Goal: Task Accomplishment & Management: Manage account settings

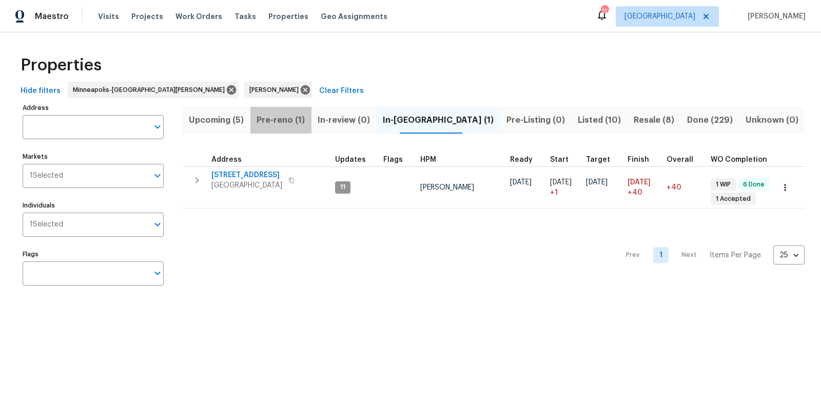
click at [299, 121] on span "Pre-reno (1)" at bounding box center [281, 120] width 49 height 14
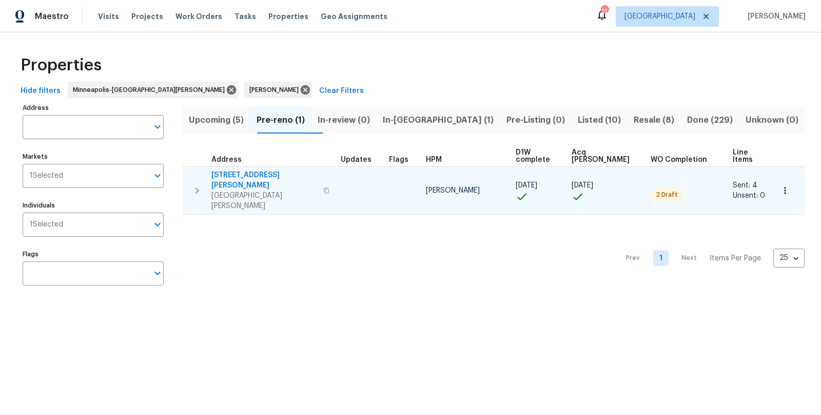
click at [196, 187] on icon "button" at bounding box center [198, 190] width 4 height 6
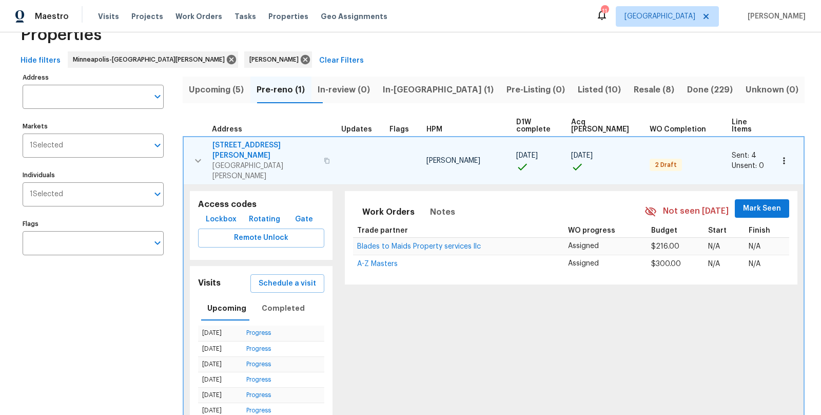
scroll to position [76, 0]
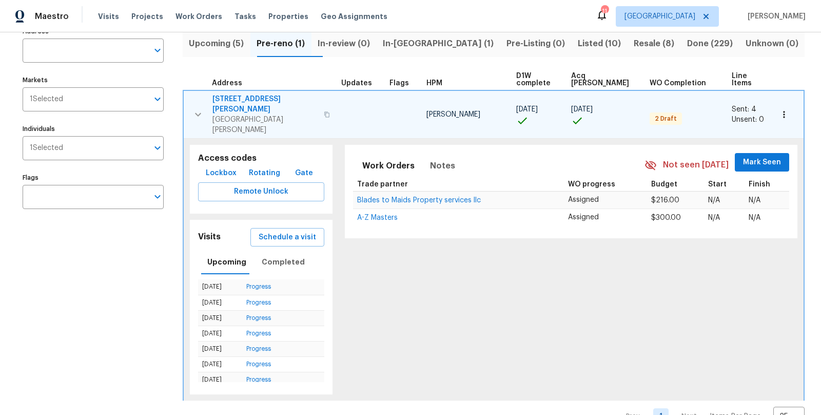
click at [146, 290] on div "Address Address Markets 1 Selected Markets Individuals 1 Selected Individuals F…" at bounding box center [100, 225] width 154 height 402
click at [229, 40] on span "Upcoming (5)" at bounding box center [216, 43] width 55 height 14
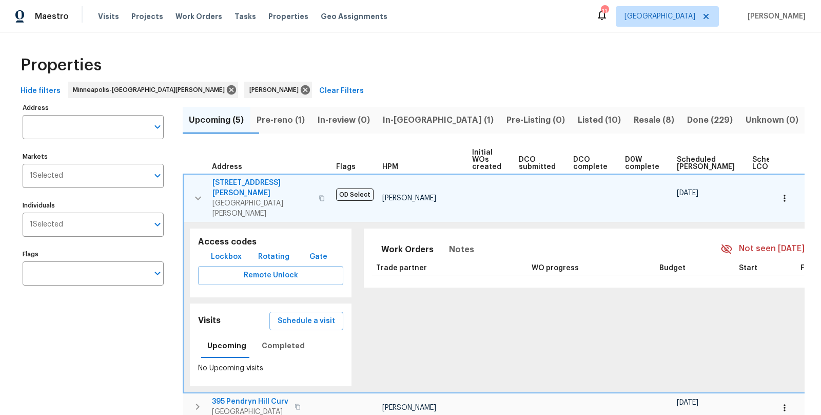
click at [139, 319] on div "Address Address Markets 1 Selected Markets Individuals 1 Selected Individuals F…" at bounding box center [100, 319] width 154 height 437
click at [194, 192] on icon "button" at bounding box center [198, 198] width 12 height 12
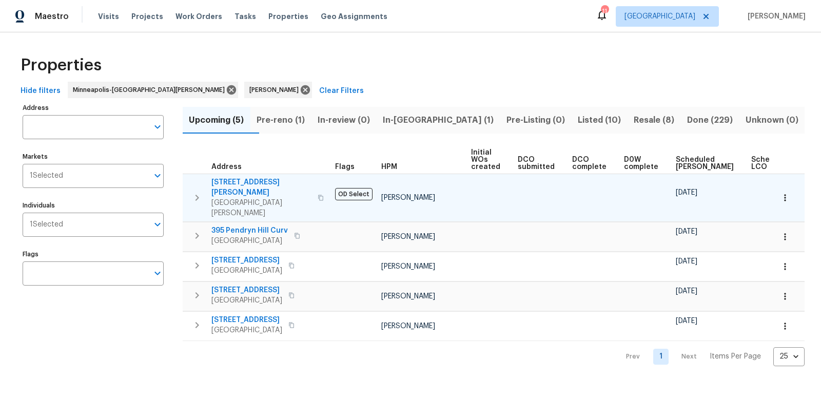
click at [682, 166] on span "Scheduled [PERSON_NAME]" at bounding box center [705, 163] width 58 height 14
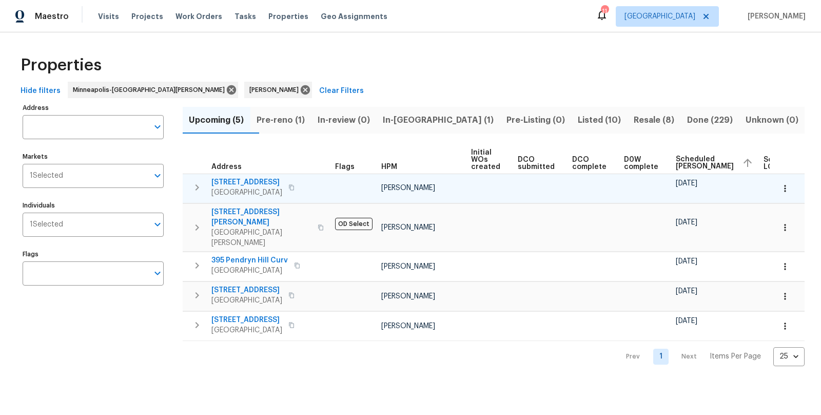
click at [197, 186] on icon "button" at bounding box center [198, 187] width 4 height 6
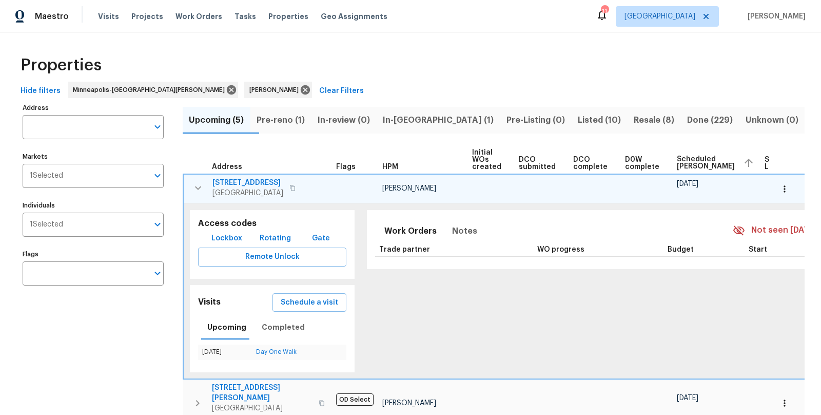
scroll to position [0, 55]
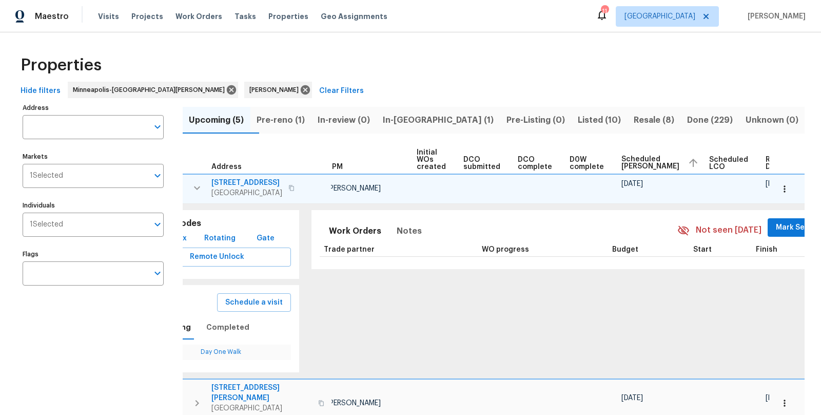
click at [791, 181] on button "button" at bounding box center [784, 189] width 23 height 23
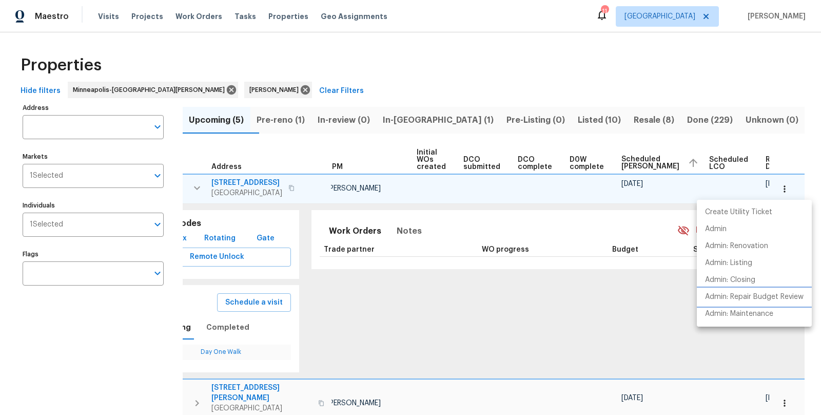
click at [743, 295] on p "Admin: Repair Budget Review" at bounding box center [754, 296] width 99 height 11
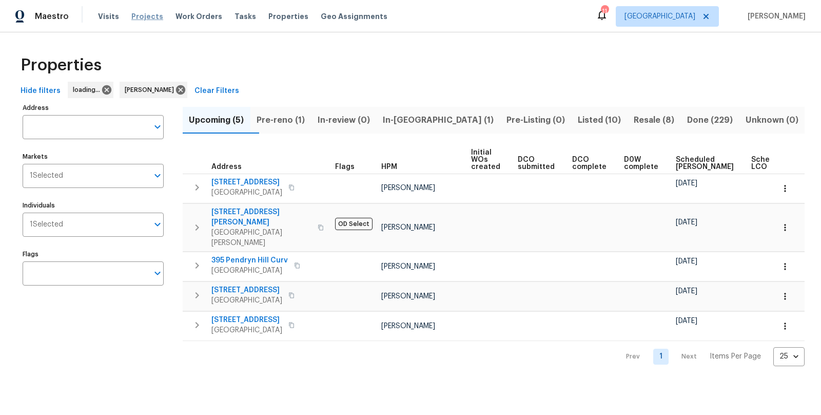
click at [141, 18] on span "Projects" at bounding box center [147, 16] width 32 height 10
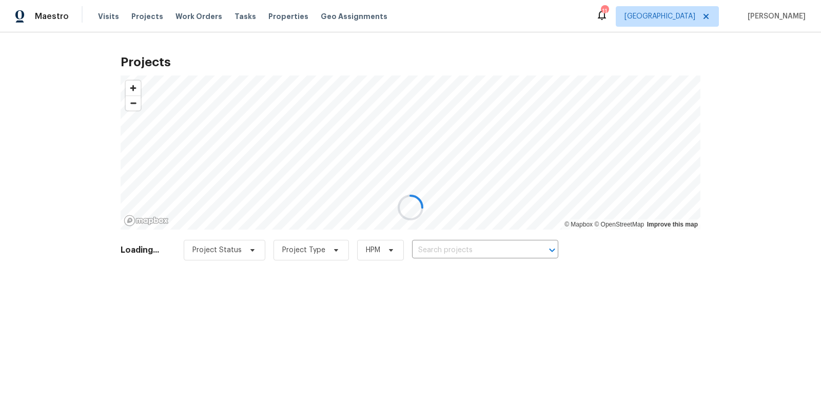
click at [108, 16] on div at bounding box center [410, 207] width 821 height 415
click at [104, 20] on div at bounding box center [410, 207] width 821 height 415
click at [110, 23] on div at bounding box center [410, 207] width 821 height 415
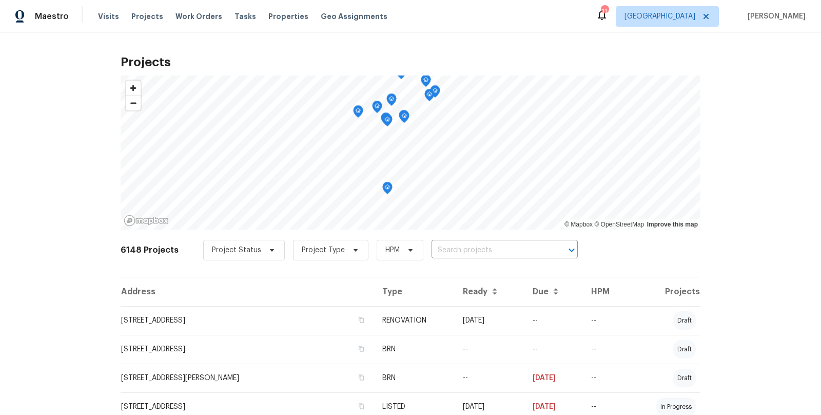
click at [103, 10] on div "Visits Projects Work Orders Tasks Properties Geo Assignments" at bounding box center [249, 16] width 302 height 21
click at [102, 19] on span "Visits" at bounding box center [108, 16] width 21 height 10
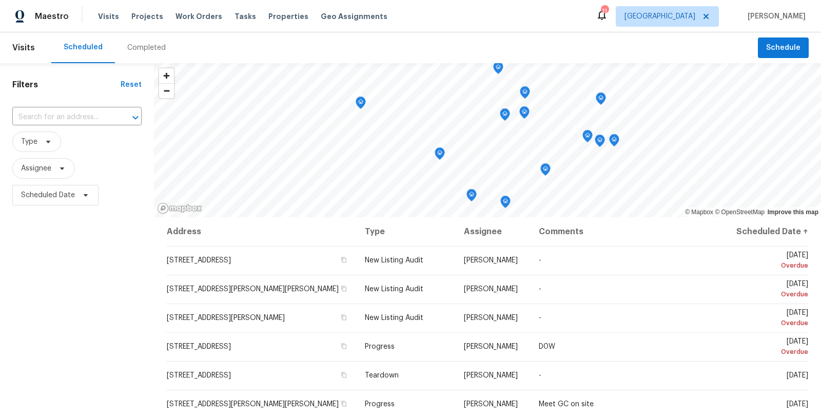
click at [141, 47] on div "Completed" at bounding box center [146, 48] width 38 height 10
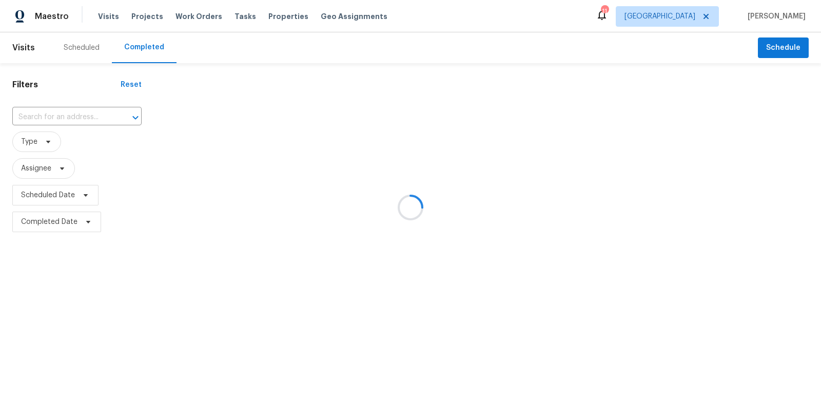
click at [70, 119] on div at bounding box center [410, 207] width 821 height 415
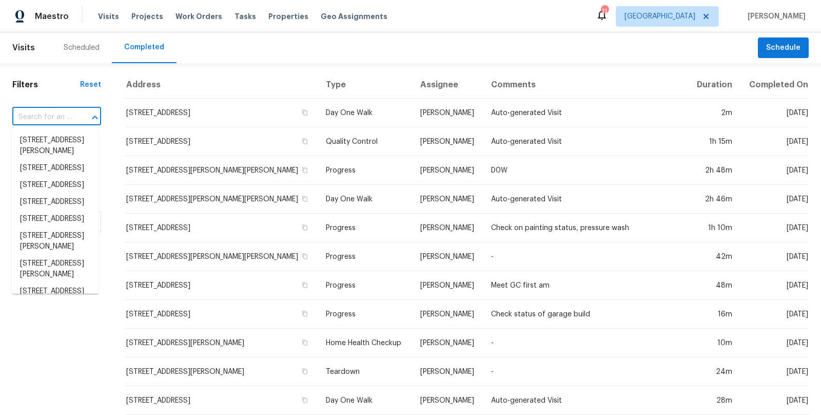
click at [67, 112] on input "text" at bounding box center [42, 117] width 60 height 16
paste input "[STREET_ADDRESS]"
type input "[STREET_ADDRESS]"
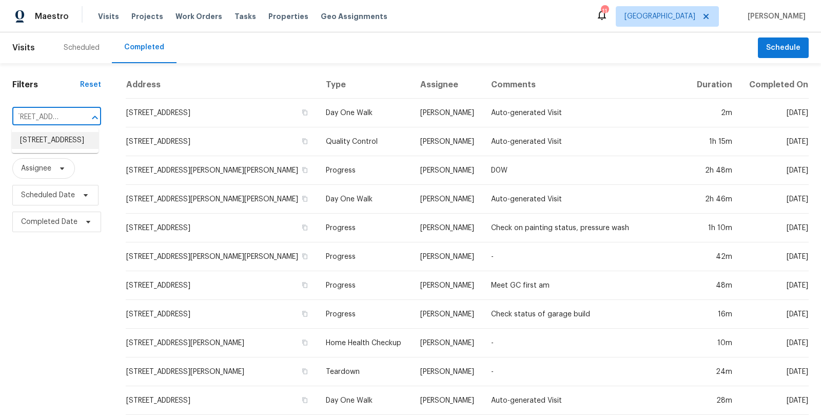
click at [33, 144] on li "[STREET_ADDRESS]" at bounding box center [55, 140] width 87 height 17
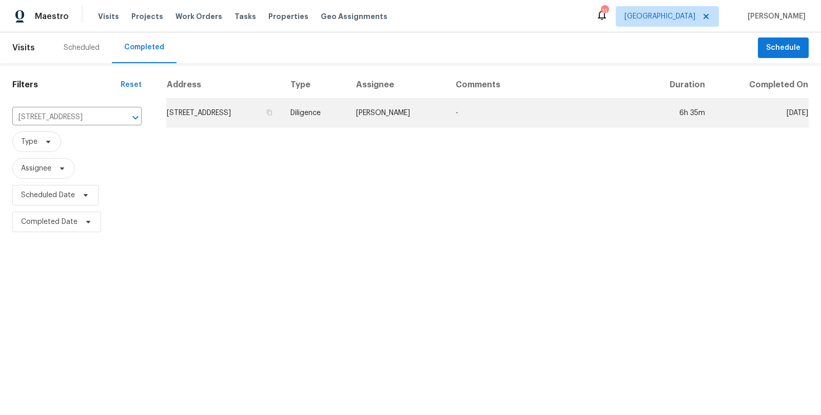
click at [268, 115] on td "[STREET_ADDRESS]" at bounding box center [224, 113] width 116 height 29
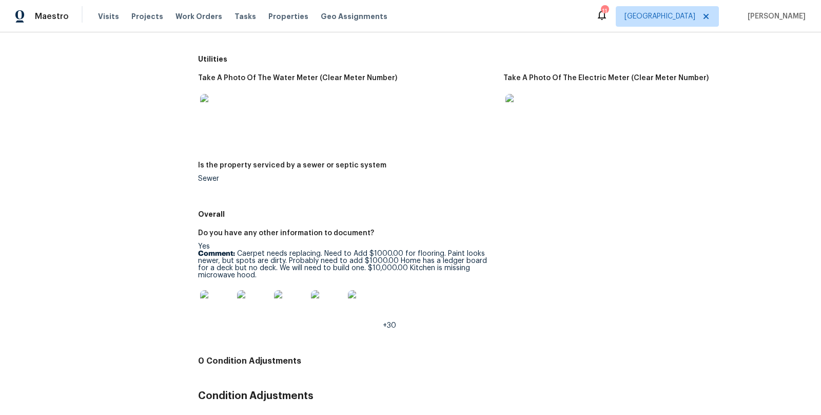
scroll to position [1631, 0]
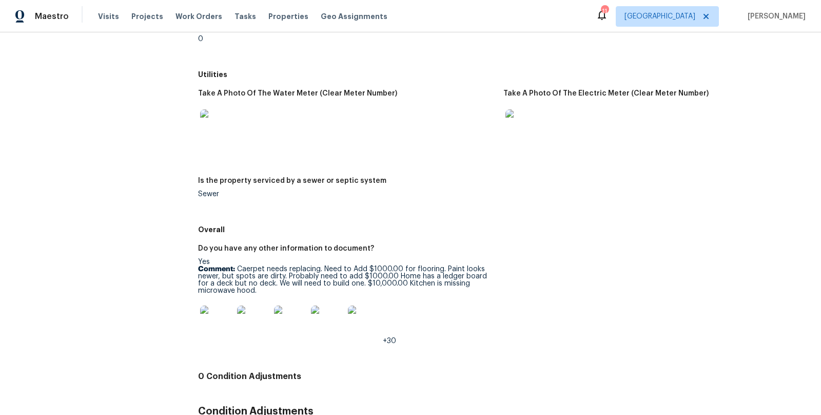
click at [210, 314] on img at bounding box center [216, 321] width 33 height 33
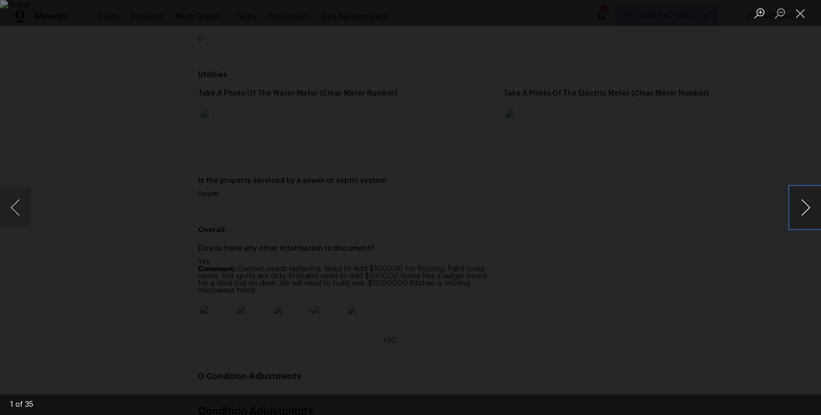
click at [805, 203] on button "Next image" at bounding box center [805, 207] width 31 height 41
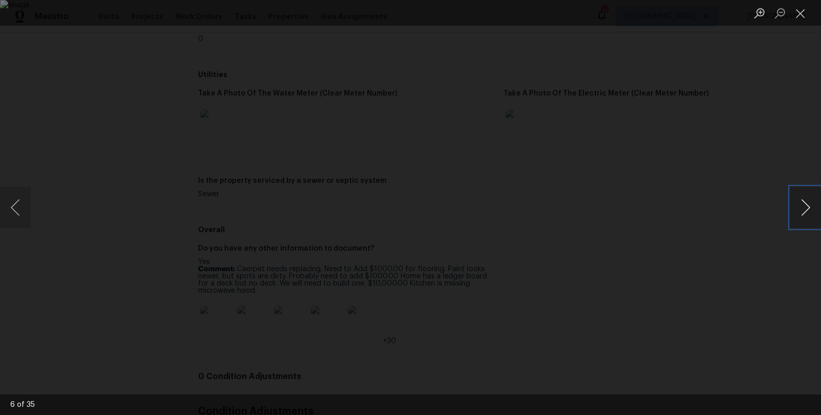
click at [805, 203] on button "Next image" at bounding box center [805, 207] width 31 height 41
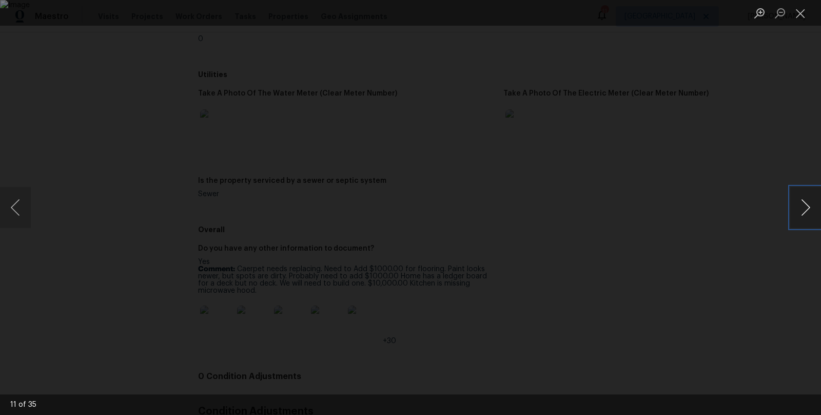
click at [805, 203] on button "Next image" at bounding box center [805, 207] width 31 height 41
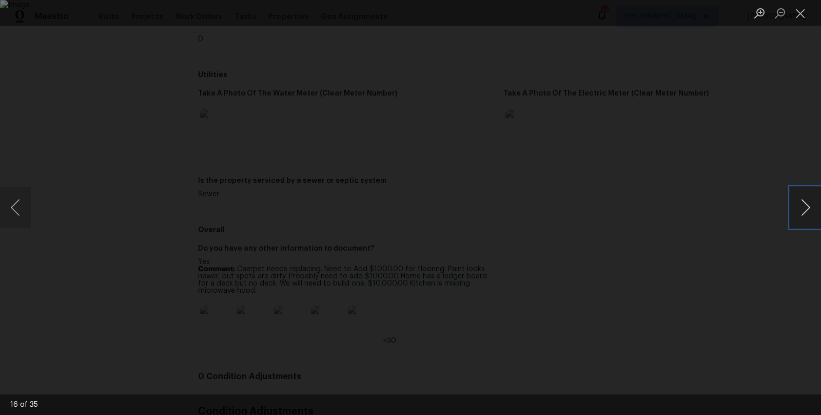
click at [805, 203] on button "Next image" at bounding box center [805, 207] width 31 height 41
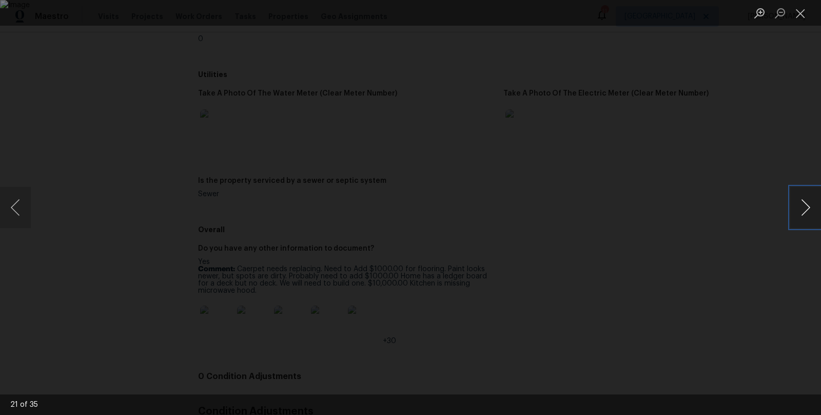
click at [805, 203] on button "Next image" at bounding box center [805, 207] width 31 height 41
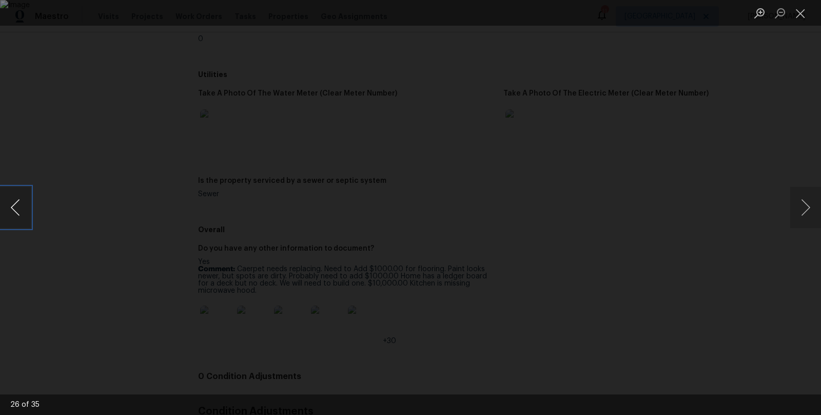
click at [12, 209] on button "Previous image" at bounding box center [15, 207] width 31 height 41
click at [811, 205] on button "Next image" at bounding box center [805, 207] width 31 height 41
click at [811, 206] on button "Next image" at bounding box center [805, 207] width 31 height 41
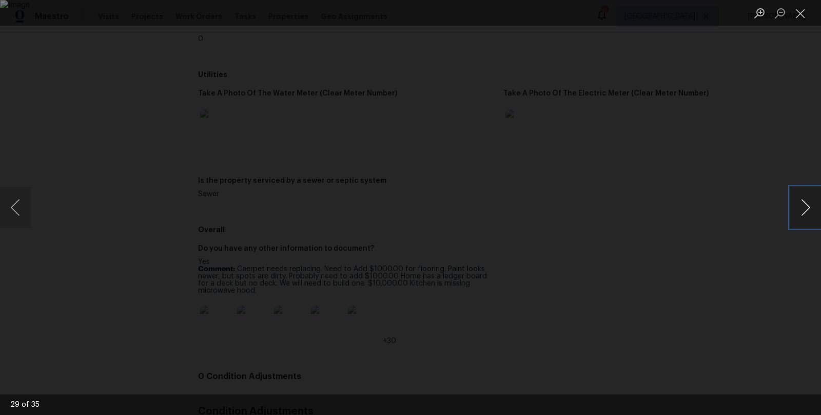
click at [811, 206] on button "Next image" at bounding box center [805, 207] width 31 height 41
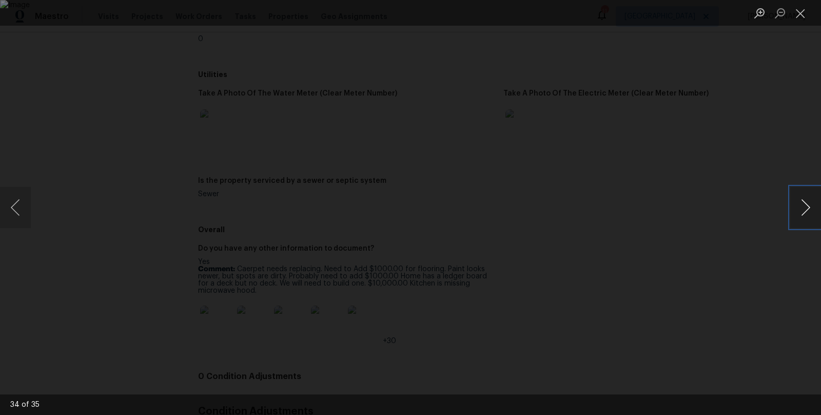
click at [811, 206] on button "Next image" at bounding box center [805, 207] width 31 height 41
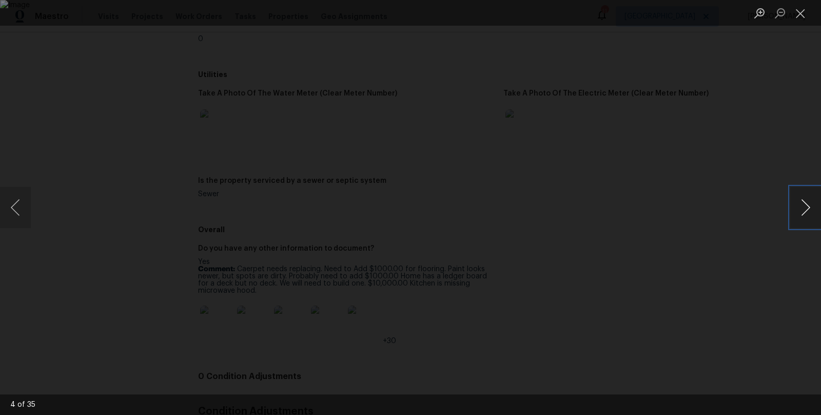
click at [811, 206] on button "Next image" at bounding box center [805, 207] width 31 height 41
click at [804, 10] on button "Close lightbox" at bounding box center [800, 13] width 21 height 18
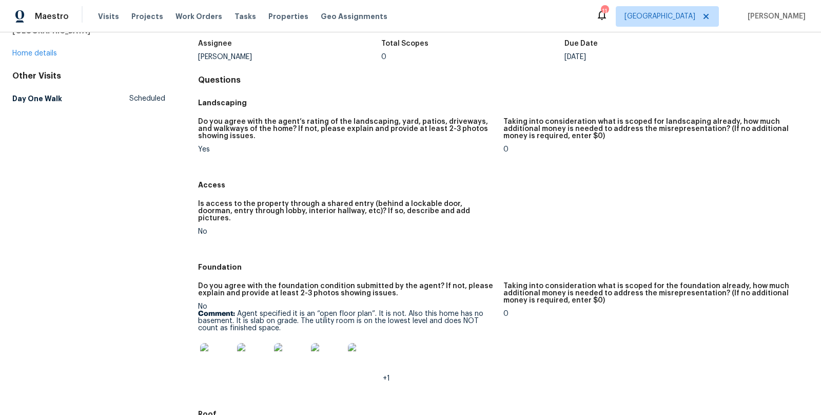
scroll to position [0, 0]
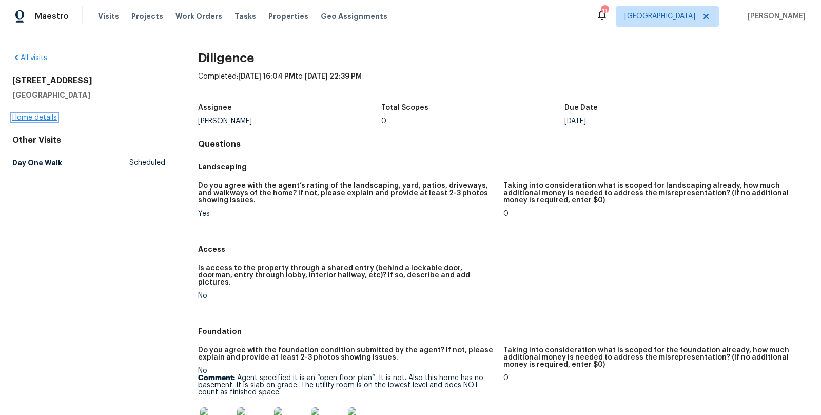
click at [41, 117] on link "Home details" at bounding box center [34, 117] width 45 height 7
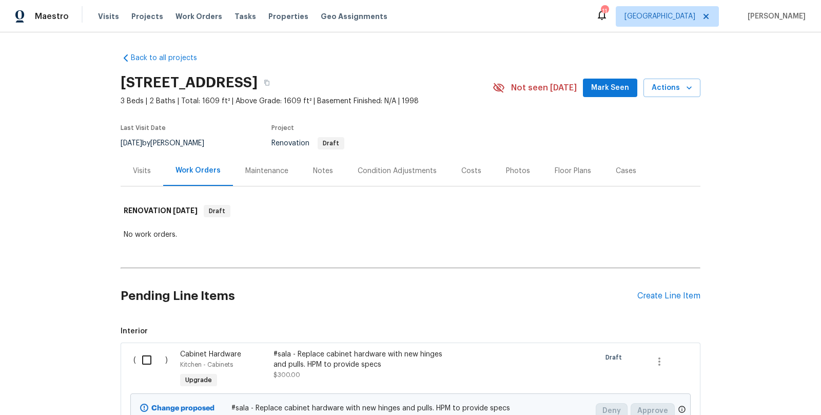
click at [468, 170] on div "Costs" at bounding box center [471, 171] width 20 height 10
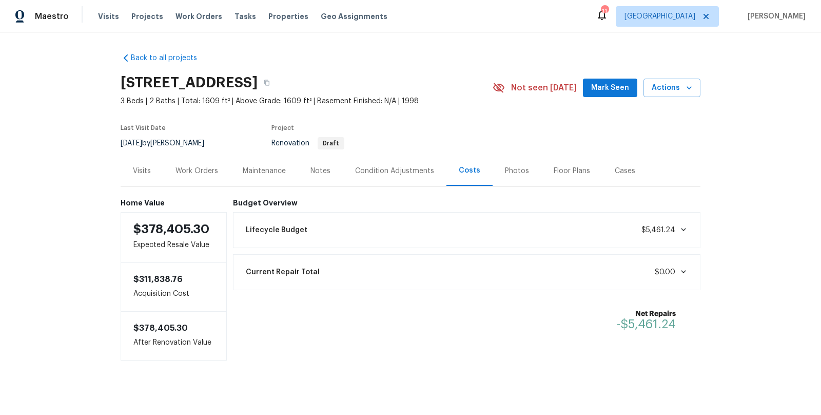
scroll to position [7, 0]
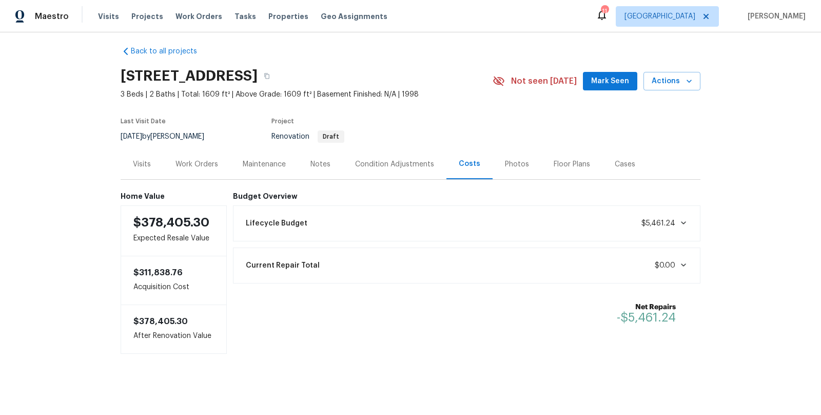
click at [397, 164] on div "Condition Adjustments" at bounding box center [394, 164] width 79 height 10
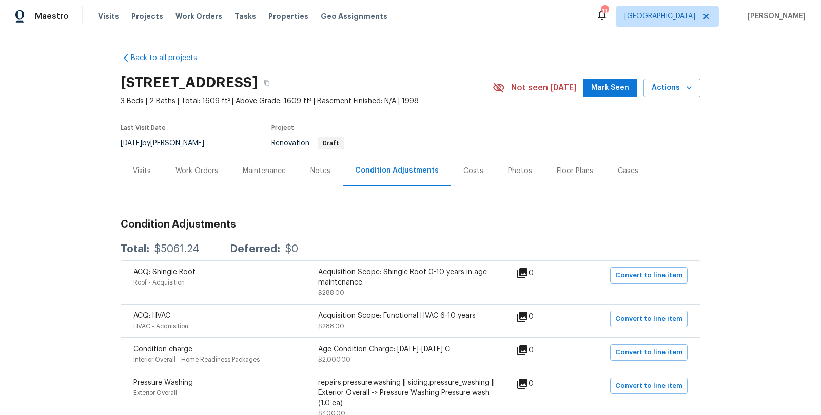
click at [192, 170] on div "Work Orders" at bounding box center [197, 171] width 43 height 10
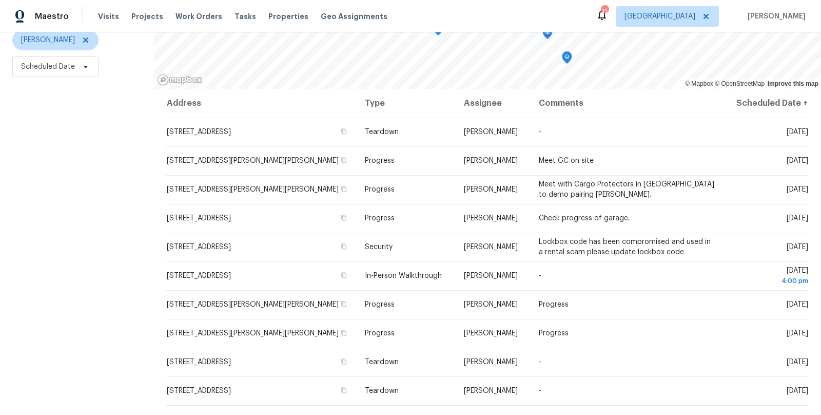
scroll to position [134, 0]
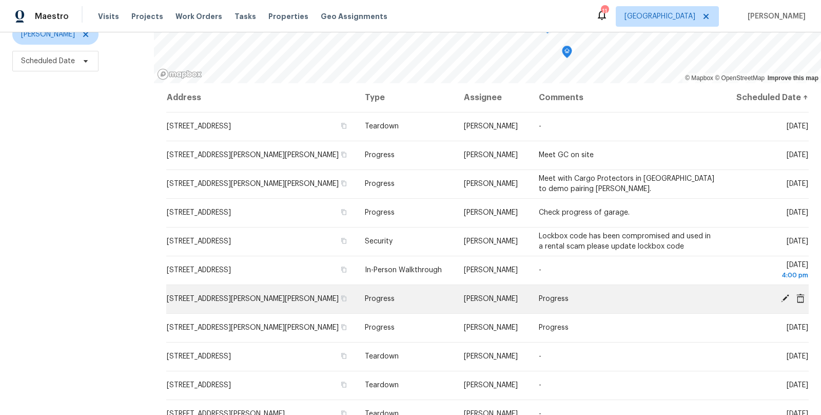
click at [785, 298] on icon at bounding box center [785, 298] width 8 height 8
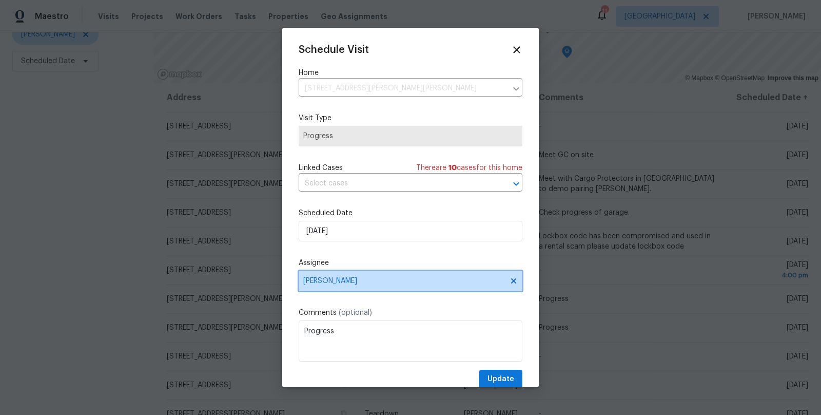
click at [515, 283] on icon at bounding box center [513, 280] width 5 height 5
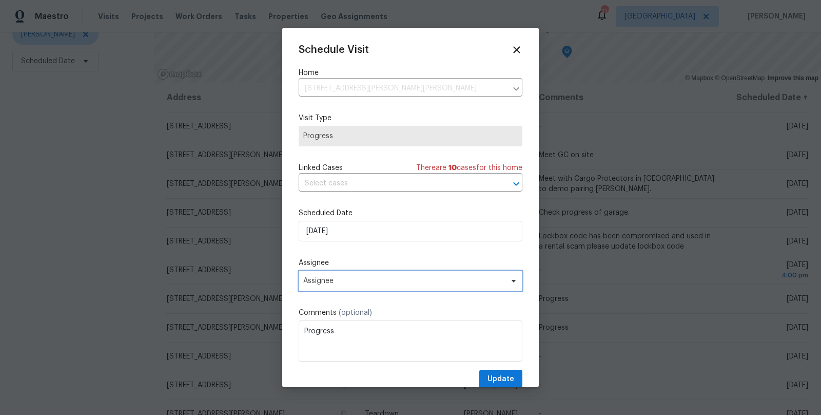
click at [397, 284] on span "Assignee" at bounding box center [403, 281] width 201 height 8
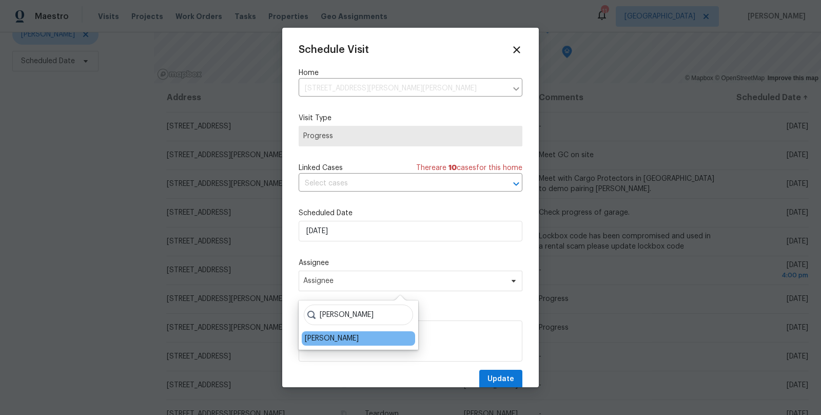
type input "[PERSON_NAME]"
click at [324, 340] on div "[PERSON_NAME]" at bounding box center [332, 338] width 54 height 10
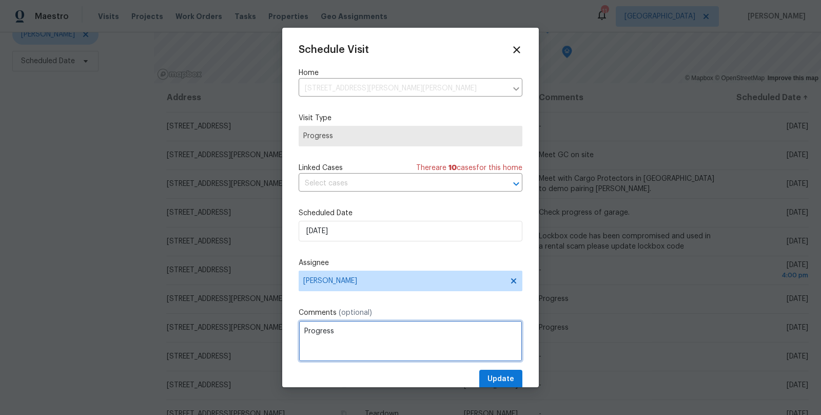
click at [381, 334] on textarea "Progress" at bounding box center [411, 340] width 224 height 41
type textarea "Progress. Jeff OOO"
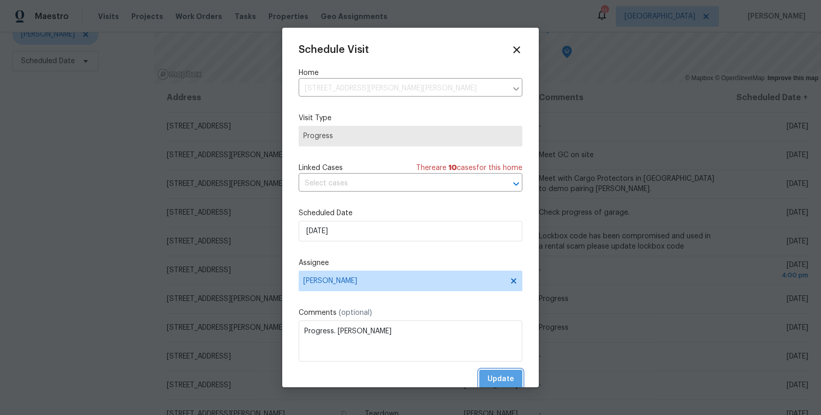
click at [510, 376] on span "Update" at bounding box center [501, 379] width 27 height 13
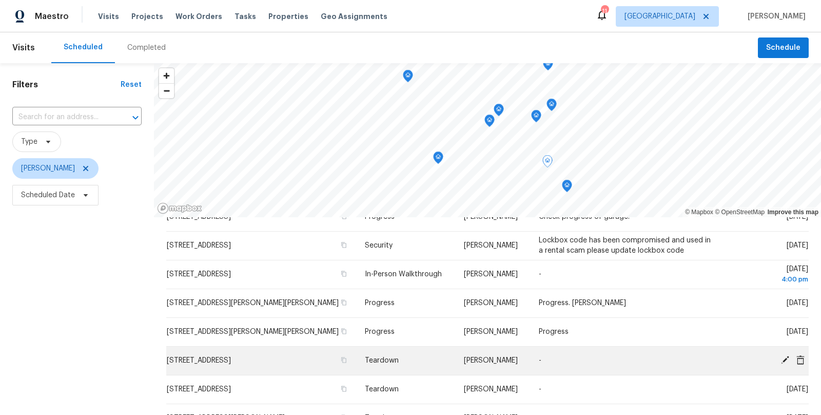
scroll to position [131, 0]
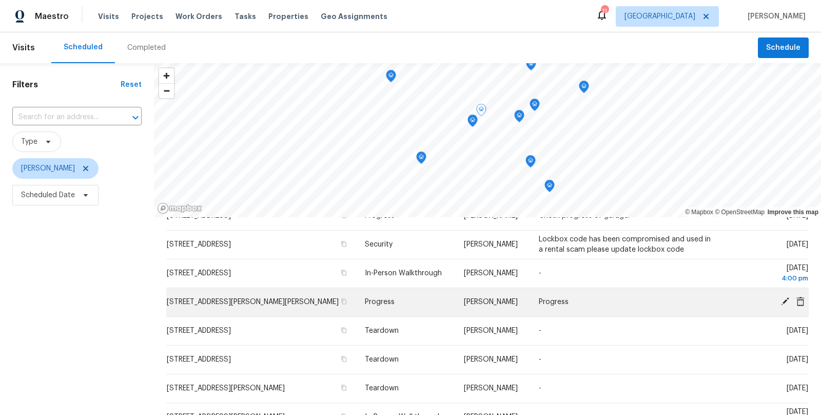
click at [786, 301] on icon at bounding box center [785, 301] width 8 height 8
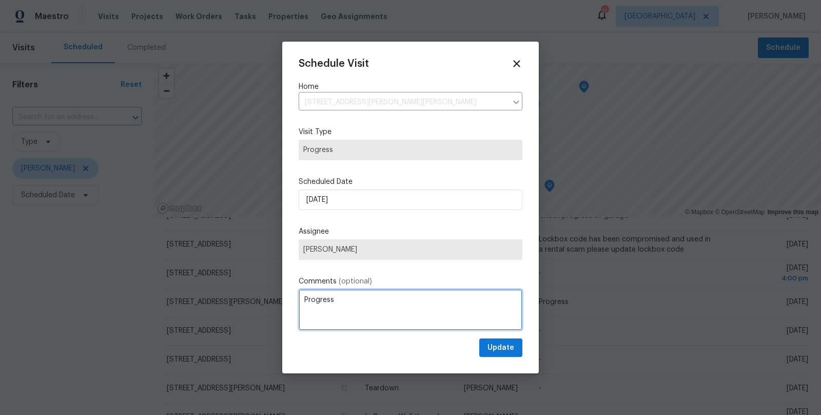
click at [379, 300] on textarea "Progress" at bounding box center [411, 309] width 224 height 41
type textarea "Progress Jeff OOO"
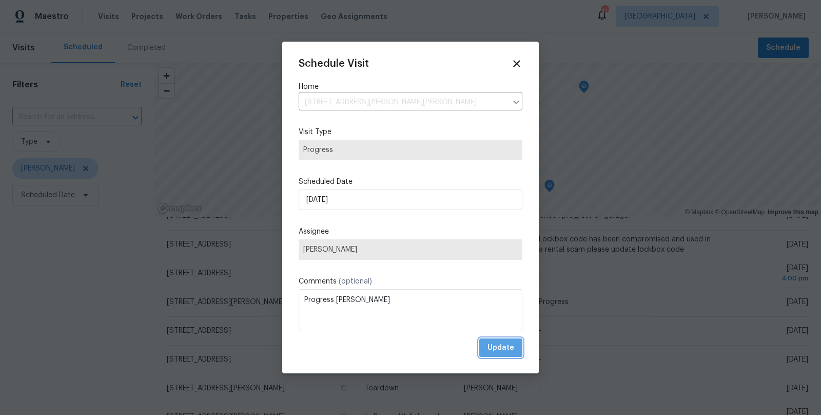
click at [512, 348] on span "Update" at bounding box center [501, 347] width 27 height 13
click at [434, 358] on div "Schedule Visit Home 1426 Burr St, St. Paul, MN 55130 ​ Visit Type Progress Sche…" at bounding box center [410, 208] width 257 height 332
click at [513, 64] on icon at bounding box center [517, 63] width 12 height 12
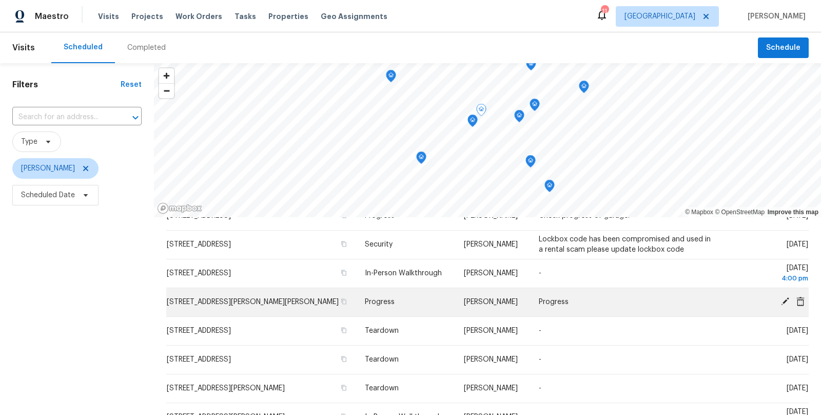
click at [786, 301] on icon at bounding box center [785, 301] width 8 height 8
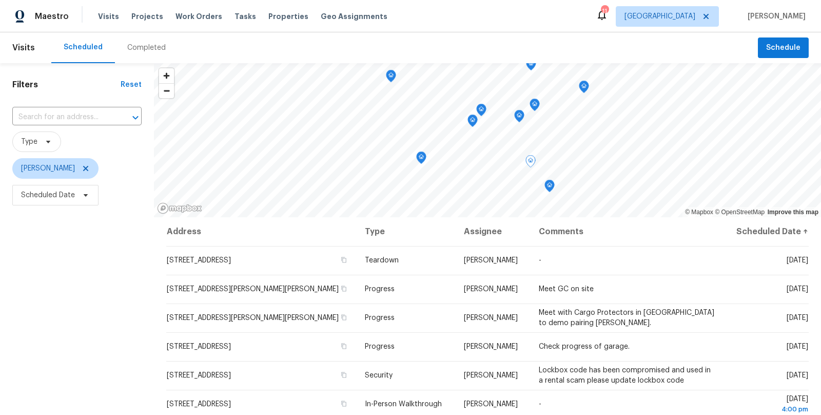
scroll to position [99, 0]
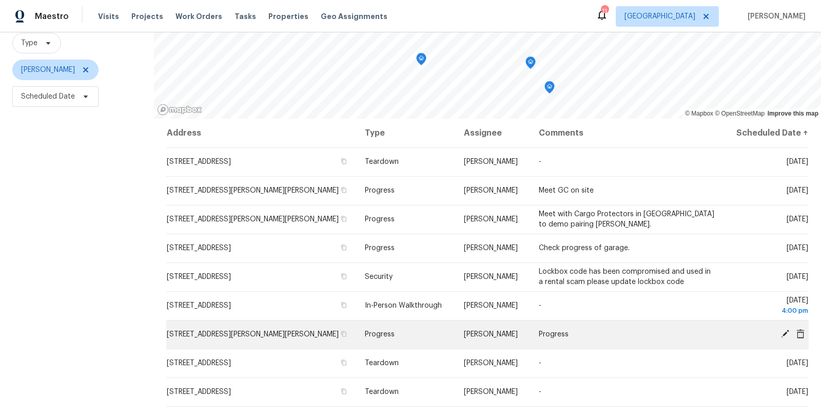
click at [783, 335] on icon at bounding box center [785, 333] width 8 height 8
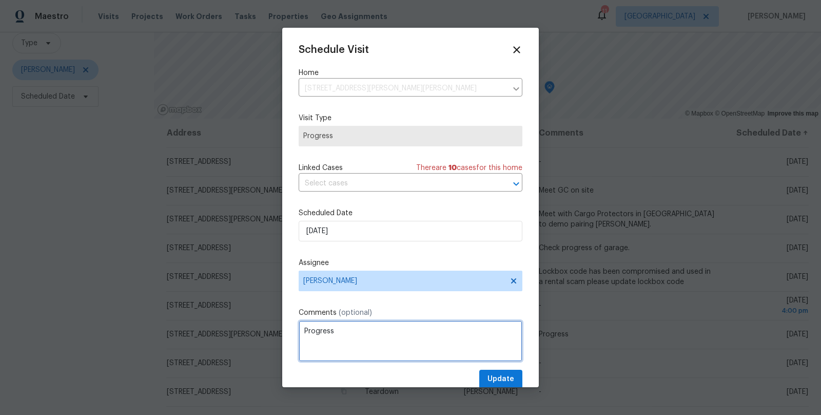
click at [381, 333] on textarea "Progress" at bounding box center [411, 340] width 224 height 41
type textarea "Progress [PERSON_NAME]"
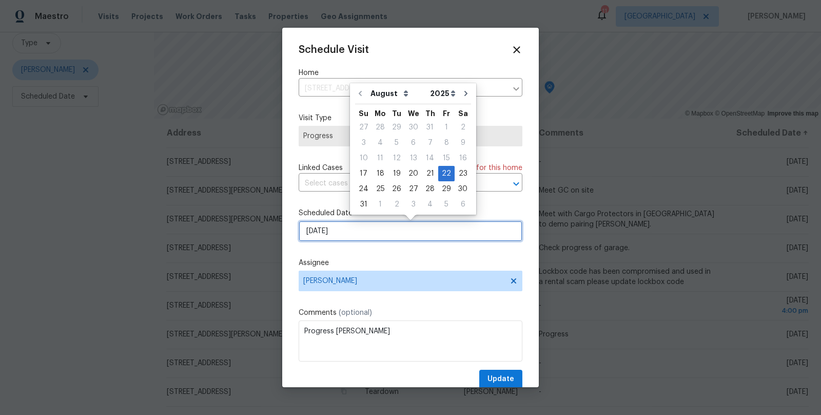
click at [336, 227] on input "[DATE]" at bounding box center [411, 231] width 224 height 21
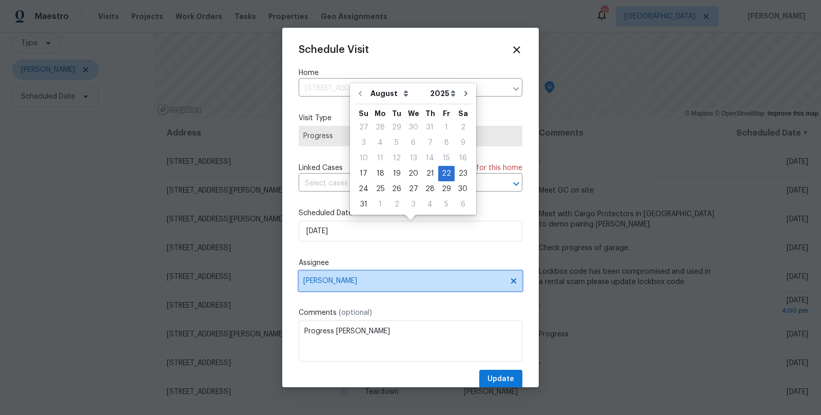
click at [512, 277] on span "[PERSON_NAME]" at bounding box center [411, 280] width 224 height 21
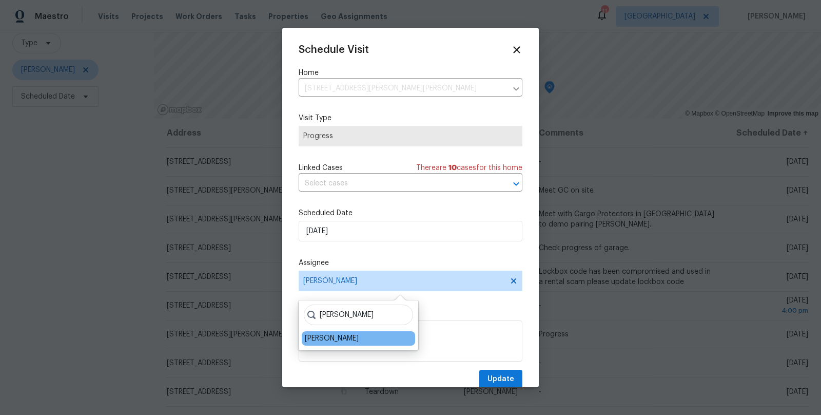
type input "[PERSON_NAME]"
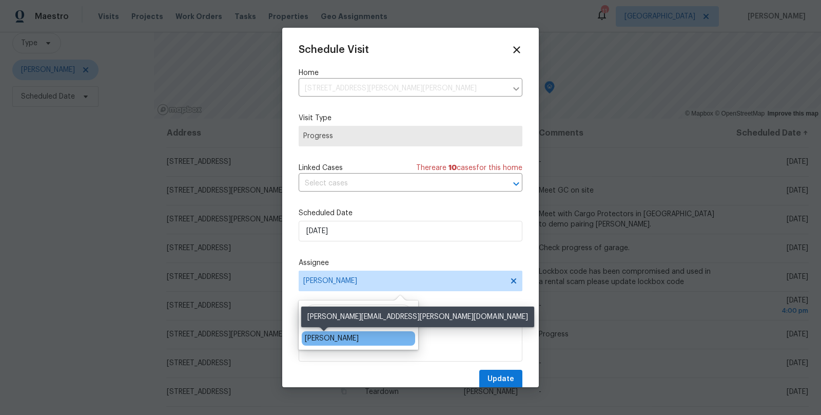
click at [329, 338] on div "[PERSON_NAME]" at bounding box center [332, 338] width 54 height 10
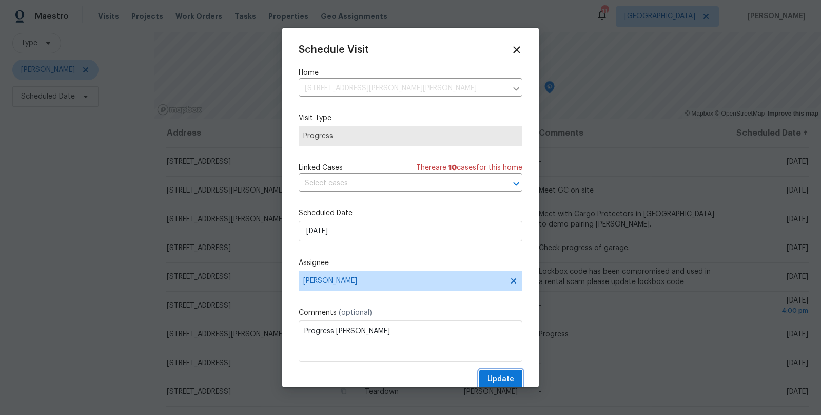
click at [498, 373] on button "Update" at bounding box center [500, 378] width 43 height 19
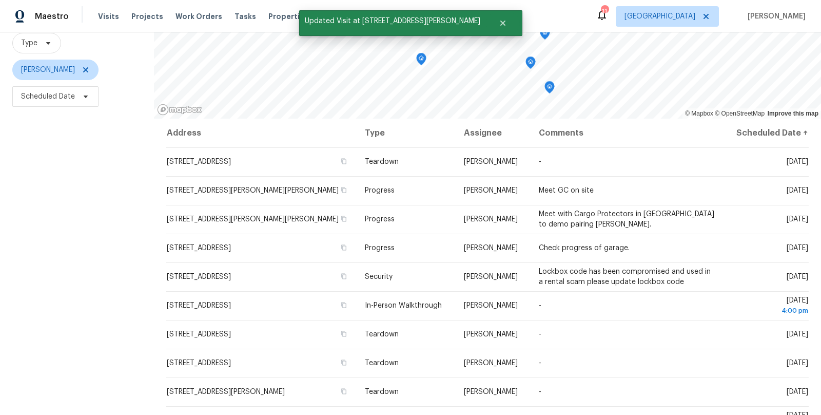
click at [104, 280] on div "Filters Reset ​ Type [PERSON_NAME] Scheduled Date" at bounding box center [77, 207] width 154 height 485
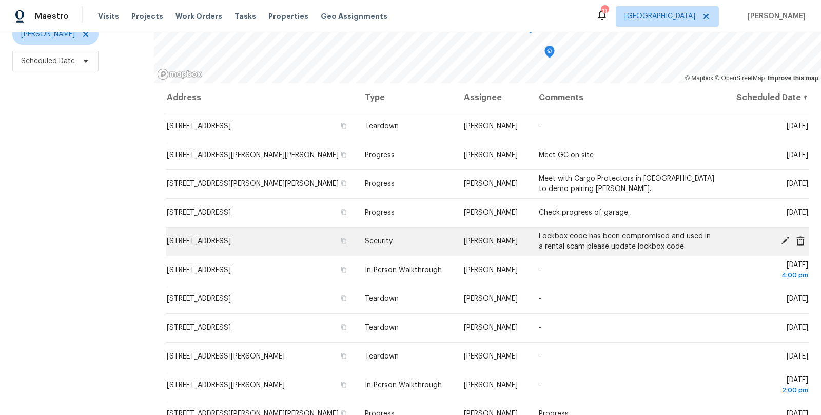
click at [788, 241] on icon at bounding box center [785, 240] width 9 height 9
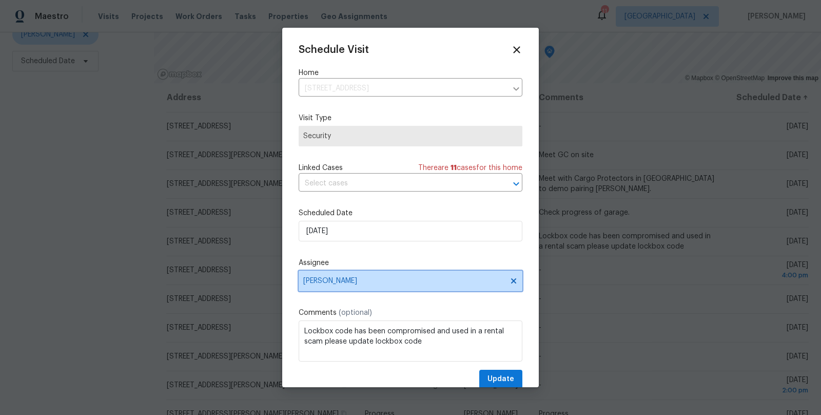
click at [514, 282] on icon at bounding box center [513, 280] width 5 height 5
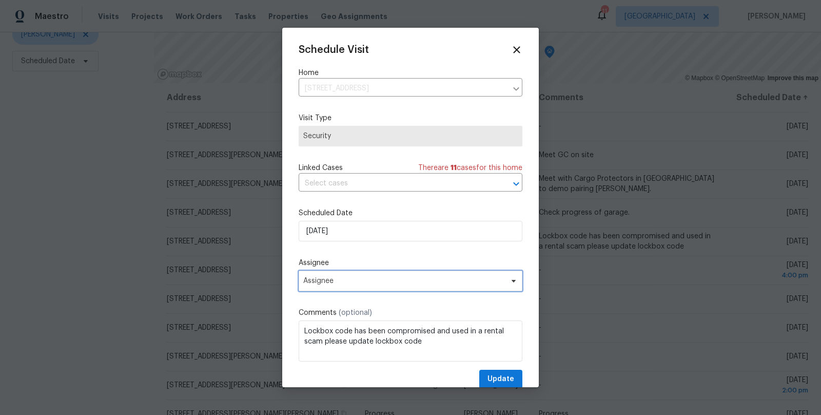
click at [420, 282] on span "Assignee" at bounding box center [403, 281] width 201 height 8
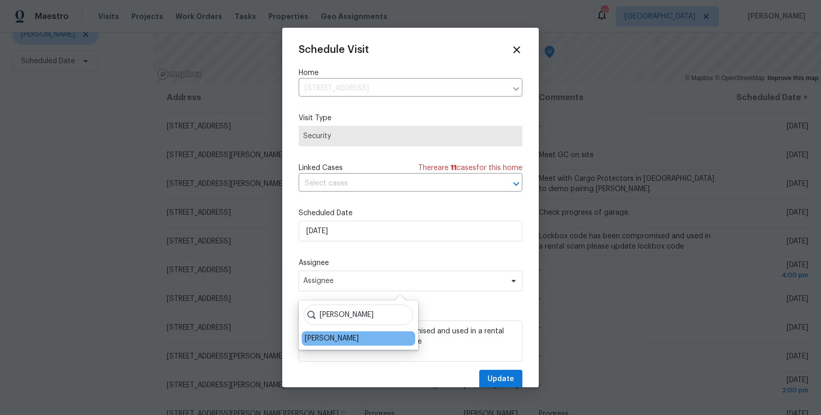
type input "[PERSON_NAME]"
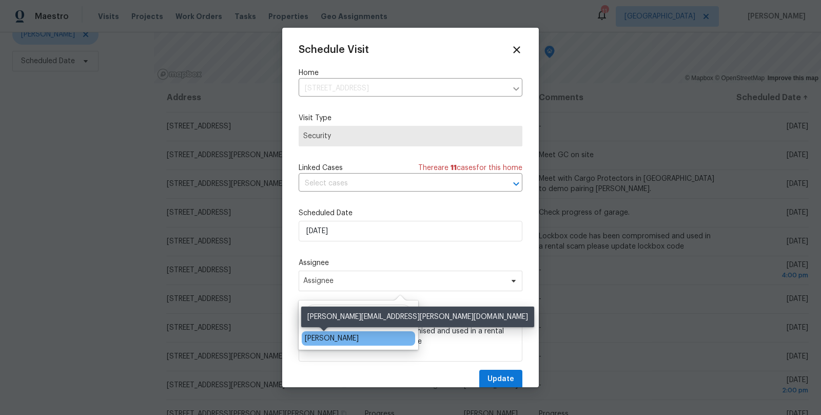
click at [339, 336] on div "[PERSON_NAME]" at bounding box center [332, 338] width 54 height 10
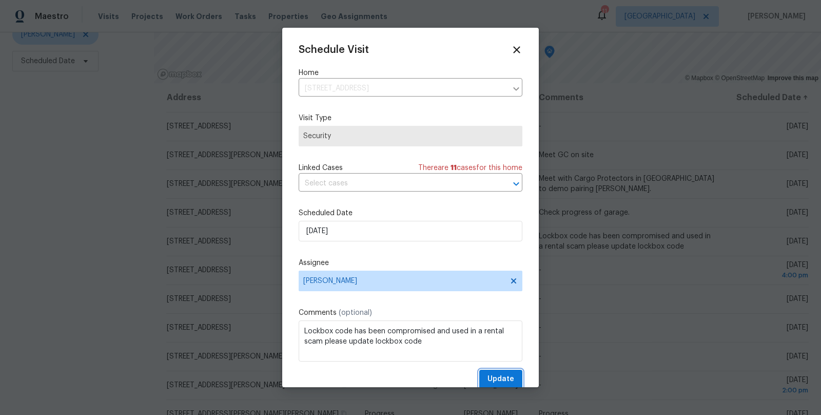
click at [495, 377] on span "Update" at bounding box center [501, 379] width 27 height 13
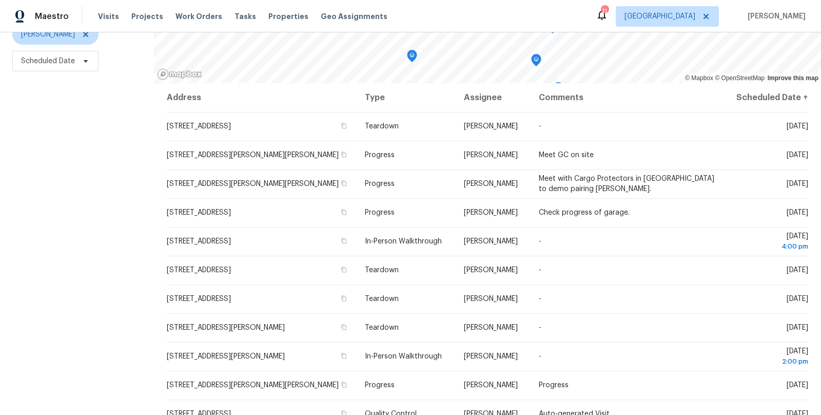
click at [109, 236] on div "Filters Reset ​ Type [PERSON_NAME] Scheduled Date" at bounding box center [77, 171] width 154 height 485
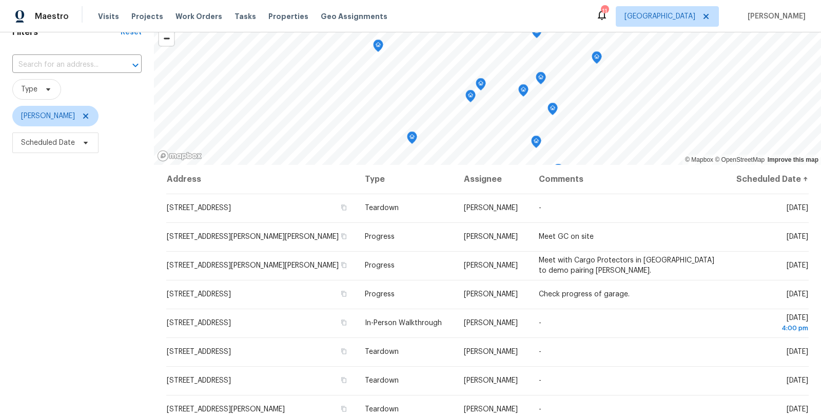
scroll to position [12, 0]
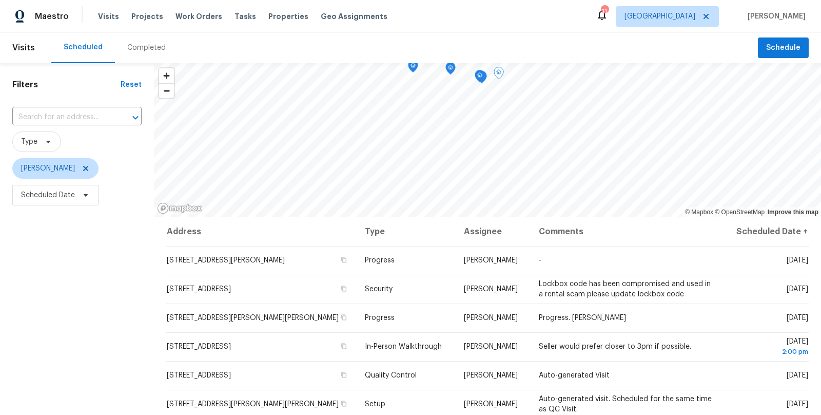
click at [76, 276] on div "Filters Reset ​ Type [PERSON_NAME] Scheduled Date" at bounding box center [77, 305] width 154 height 485
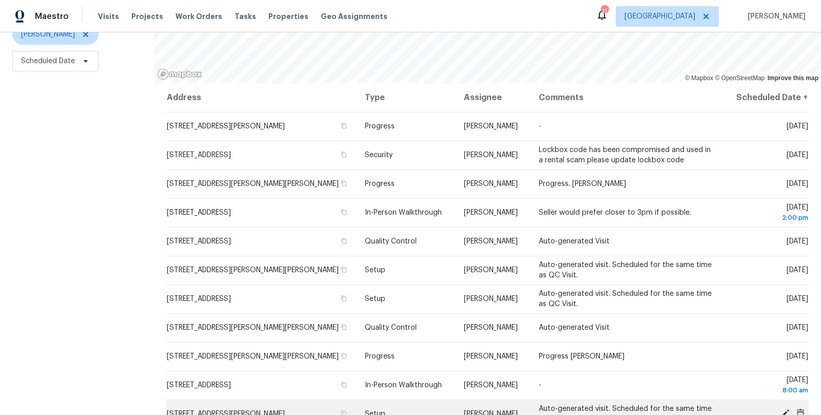
scroll to position [101, 0]
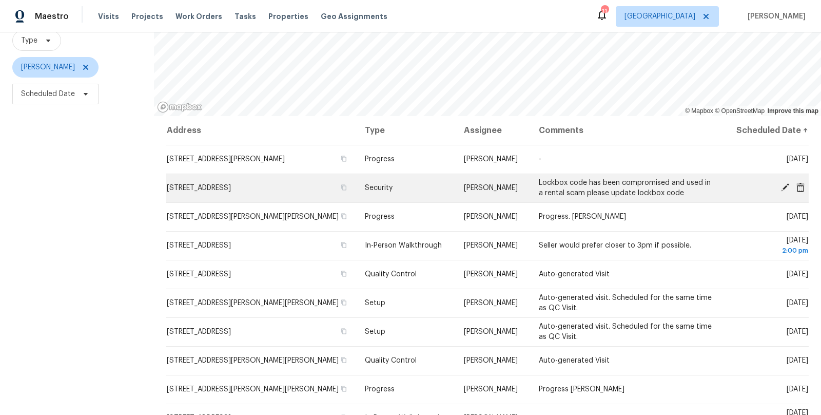
click at [786, 184] on icon at bounding box center [785, 187] width 8 height 8
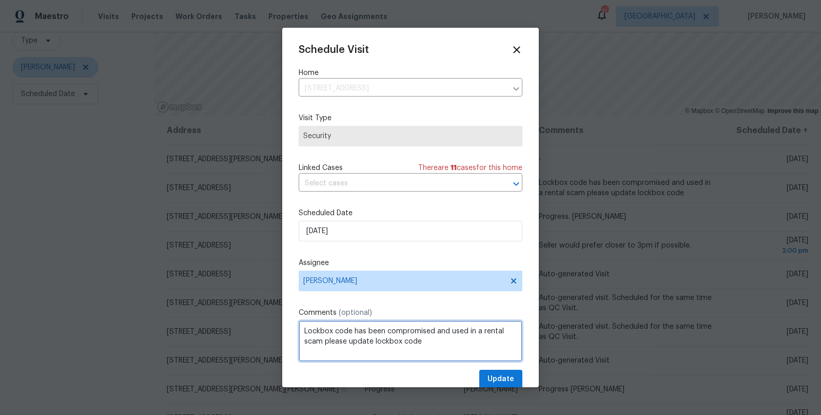
click at [440, 349] on textarea "Lockbox code has been compromised and used in a rental scam please update lockb…" at bounding box center [411, 340] width 224 height 41
type textarea "Lockbox code has been compromised and used in a rental scam please update lockb…"
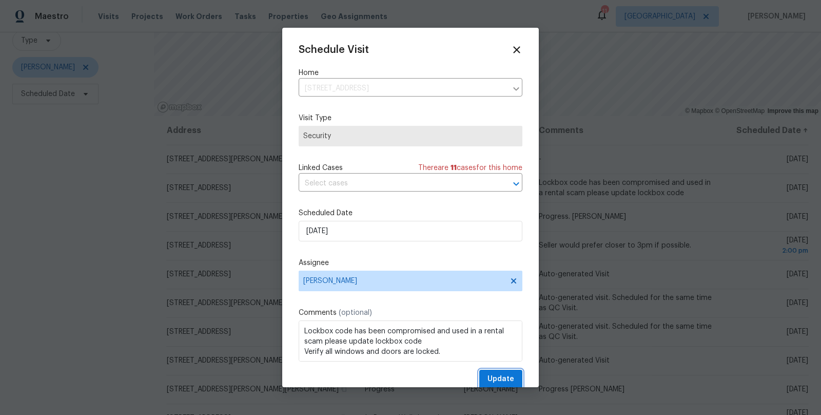
click at [513, 375] on span "Update" at bounding box center [501, 379] width 27 height 13
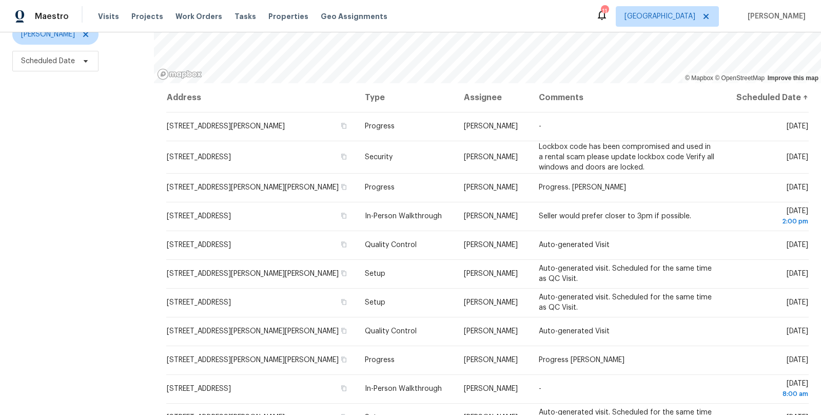
scroll to position [0, 0]
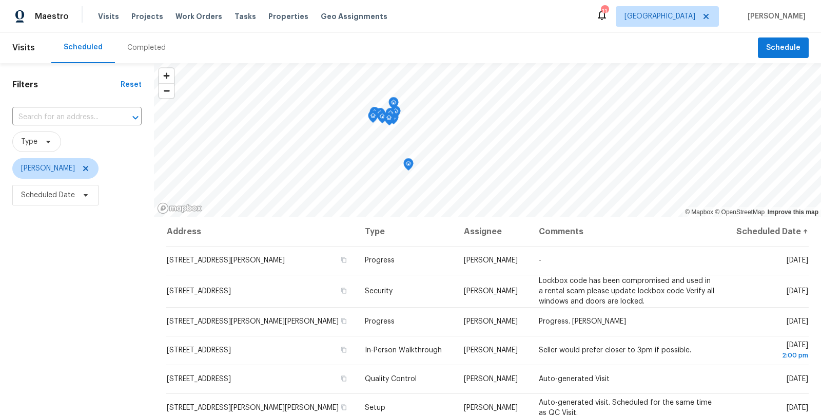
click at [408, 164] on icon "Map marker" at bounding box center [408, 165] width 1 height 2
click at [504, 129] on icon "Map marker" at bounding box center [502, 129] width 5 height 3
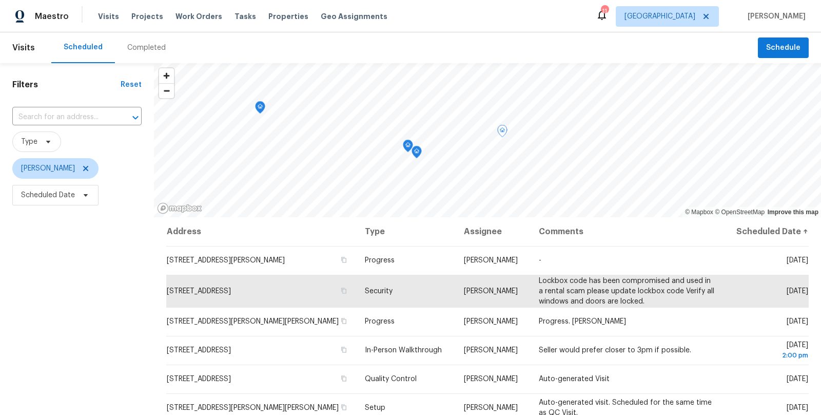
click at [417, 155] on icon "Map marker" at bounding box center [416, 152] width 9 height 12
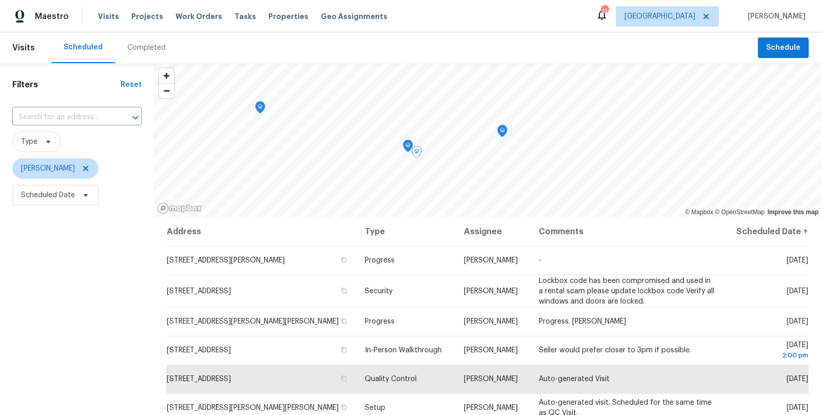
click at [407, 145] on icon "Map marker" at bounding box center [407, 146] width 1 height 2
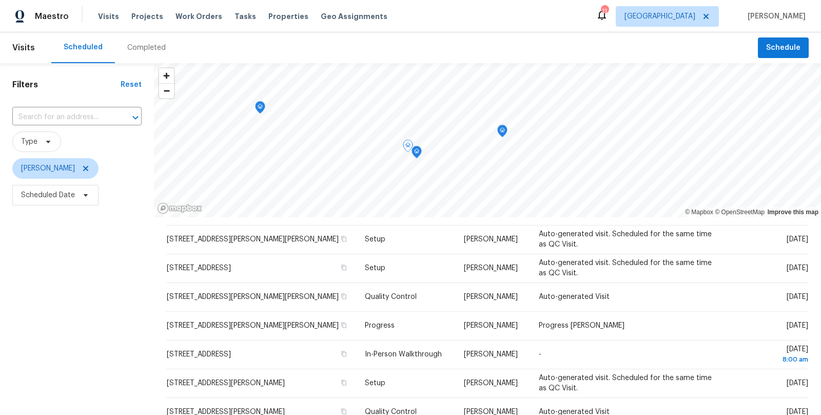
click at [419, 152] on icon "Map marker" at bounding box center [416, 152] width 9 height 12
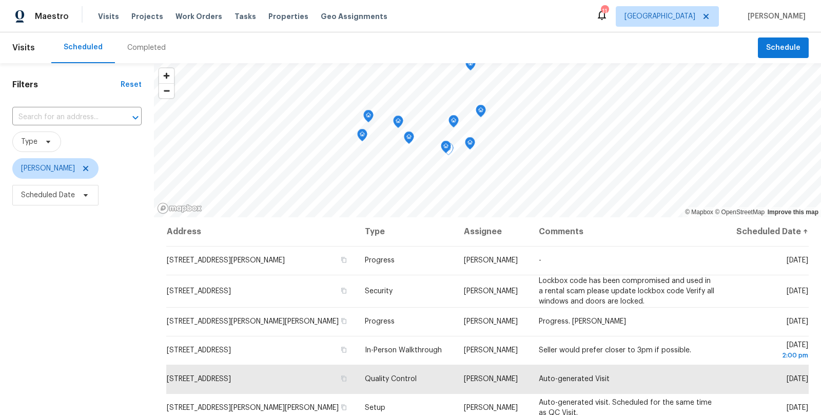
click at [455, 122] on icon "Map marker" at bounding box center [453, 121] width 3 height 3
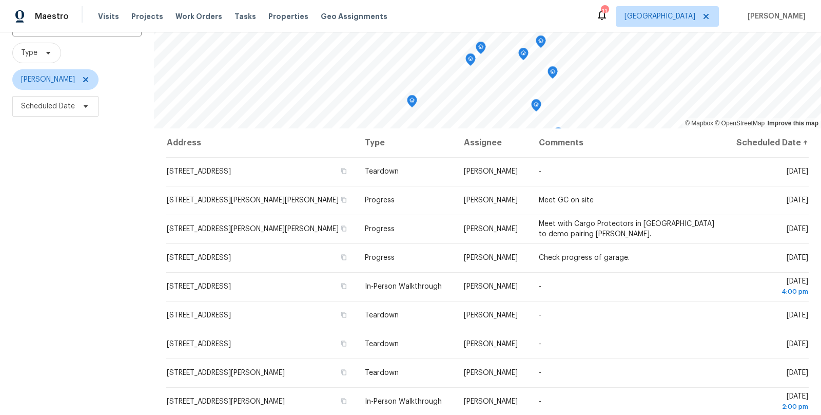
scroll to position [88, 0]
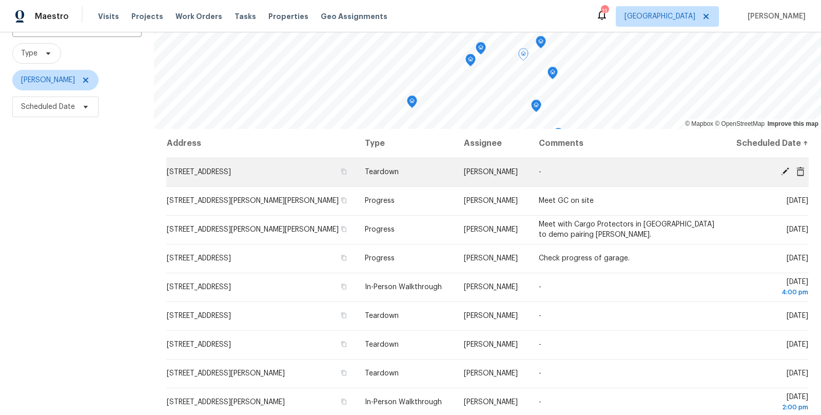
click at [787, 169] on icon at bounding box center [785, 171] width 8 height 8
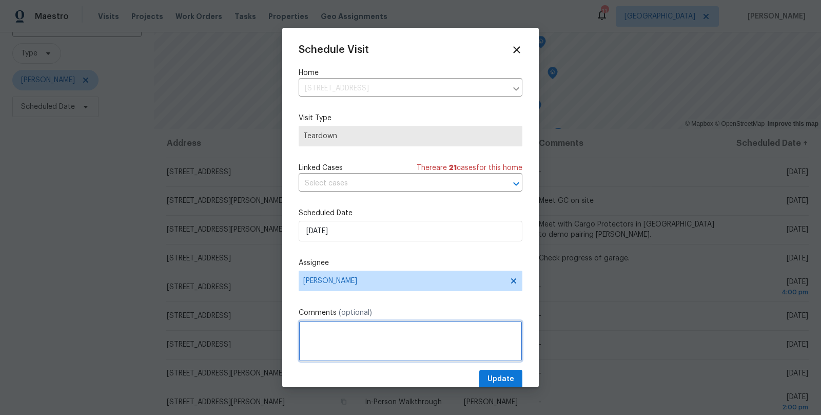
click at [350, 336] on textarea at bounding box center [411, 340] width 224 height 41
type textarea "As of [DATE], [PERSON_NAME] is [DATE]"
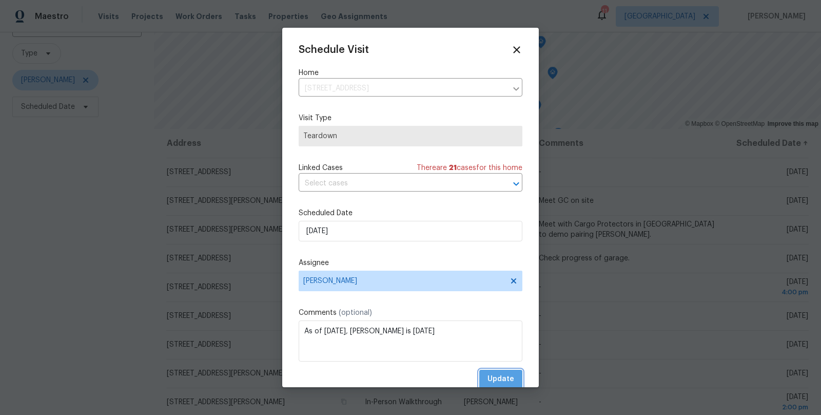
click at [508, 379] on span "Update" at bounding box center [501, 379] width 27 height 13
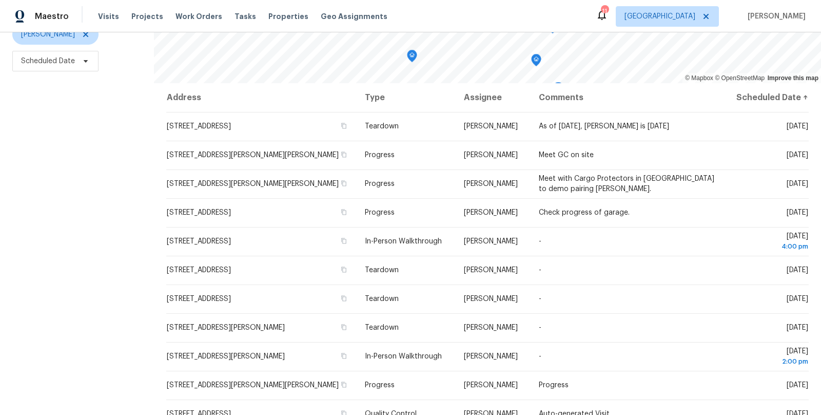
scroll to position [0, 0]
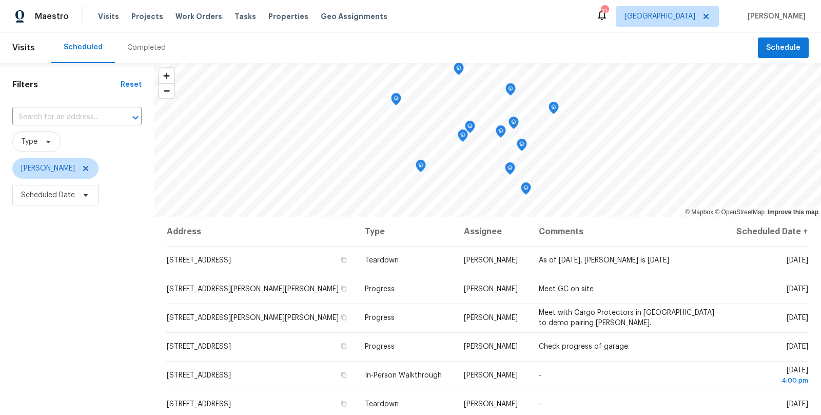
click at [461, 69] on icon "Map marker" at bounding box center [458, 69] width 9 height 12
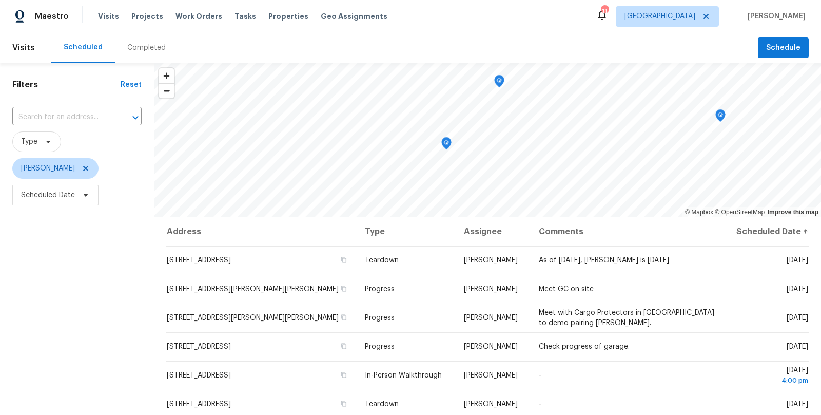
click at [445, 142] on icon "Map marker" at bounding box center [446, 144] width 9 height 12
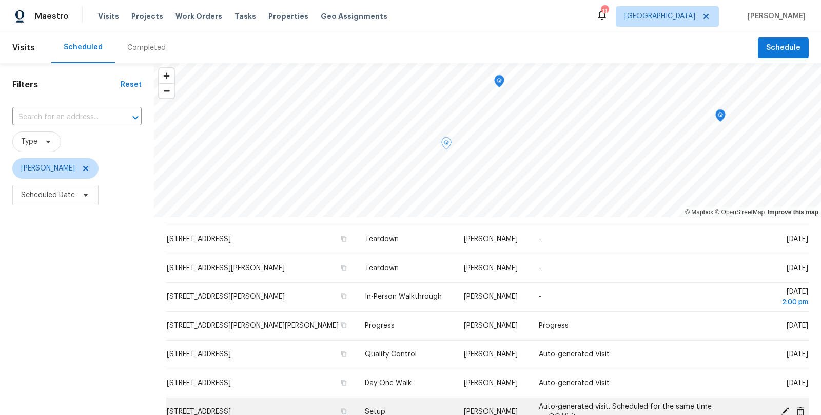
scroll to position [190, 0]
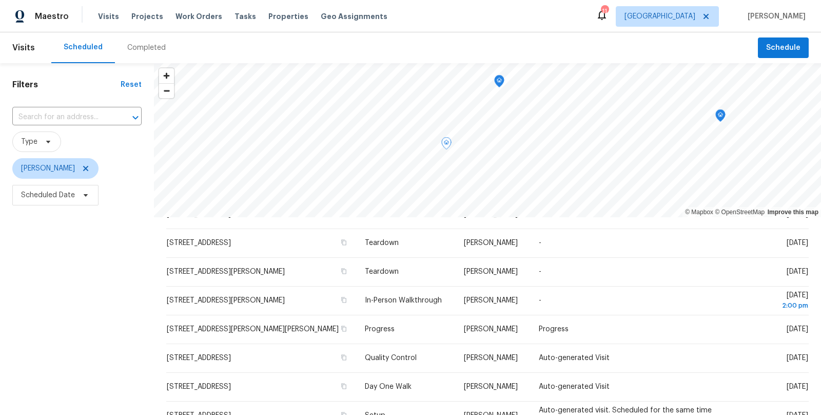
click at [500, 83] on icon "Map marker" at bounding box center [499, 81] width 9 height 12
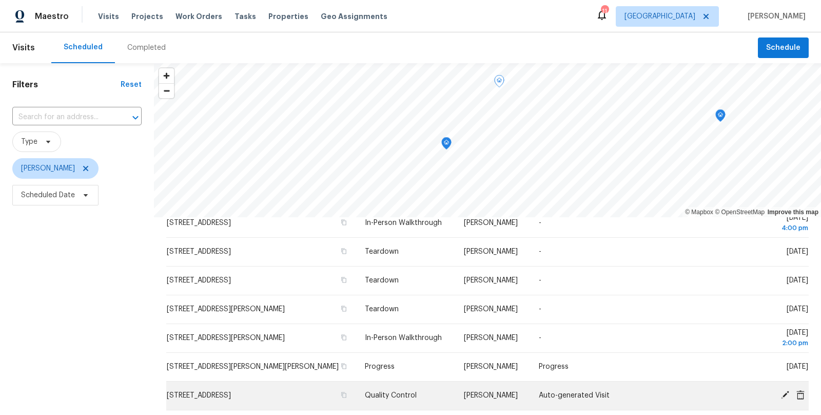
scroll to position [0, 0]
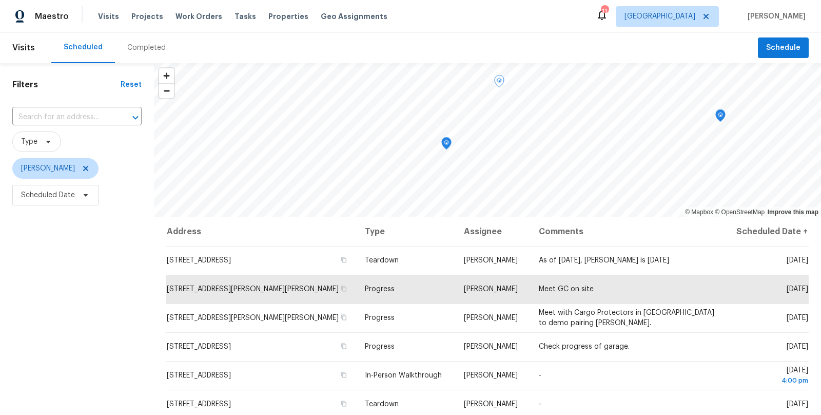
click at [448, 143] on icon "Map marker" at bounding box center [446, 143] width 3 height 3
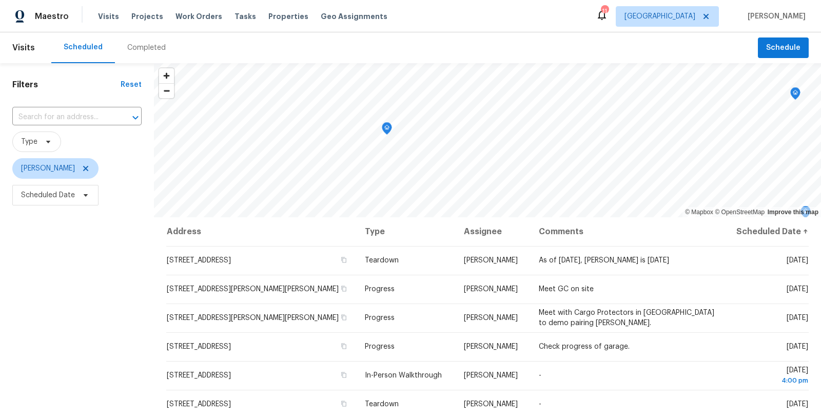
click at [391, 128] on icon "Map marker" at bounding box center [386, 129] width 9 height 12
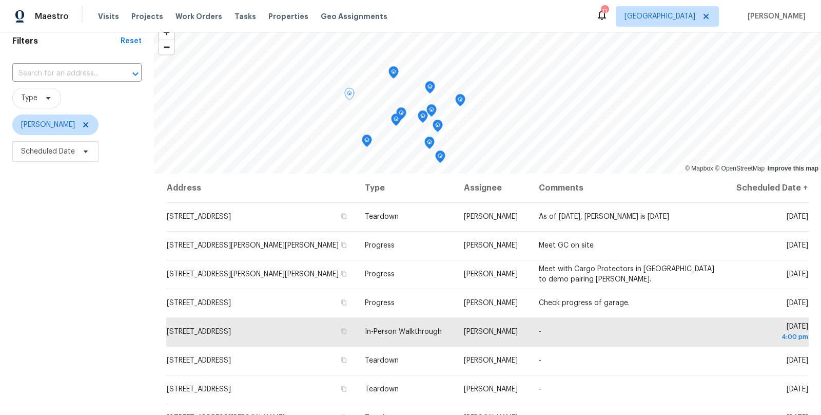
scroll to position [43, 0]
click at [116, 361] on div "Filters Reset ​ Type Jeffrey Lenz Scheduled Date" at bounding box center [77, 262] width 154 height 485
click at [111, 264] on div "Filters Reset ​ Type Jeffrey Lenz Scheduled Date" at bounding box center [77, 262] width 154 height 485
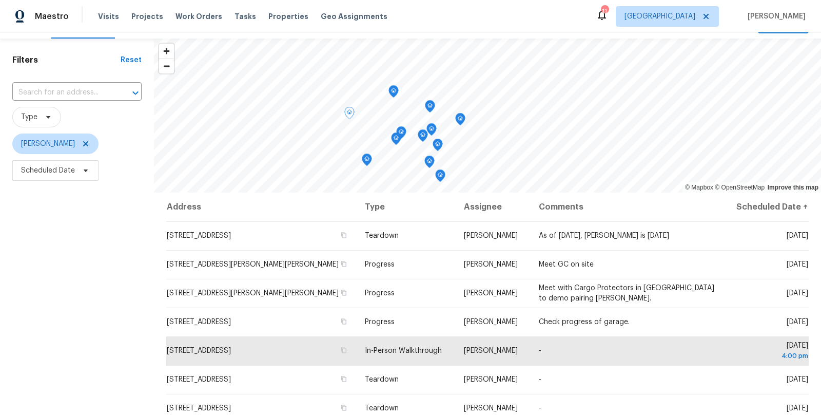
scroll to position [0, 0]
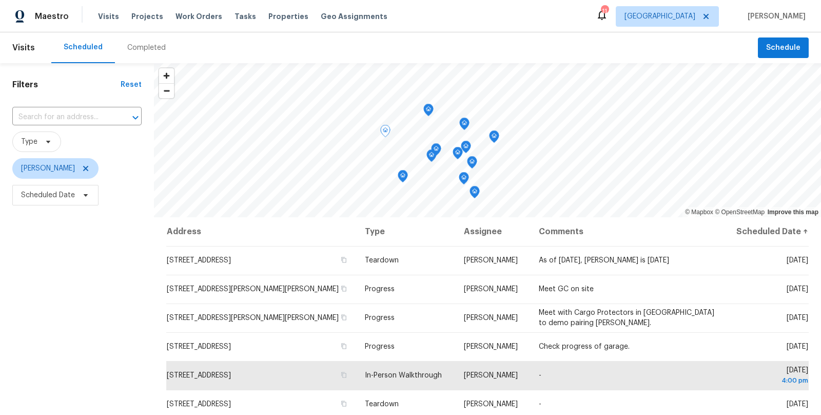
click at [429, 110] on icon "Map marker" at bounding box center [428, 109] width 3 height 3
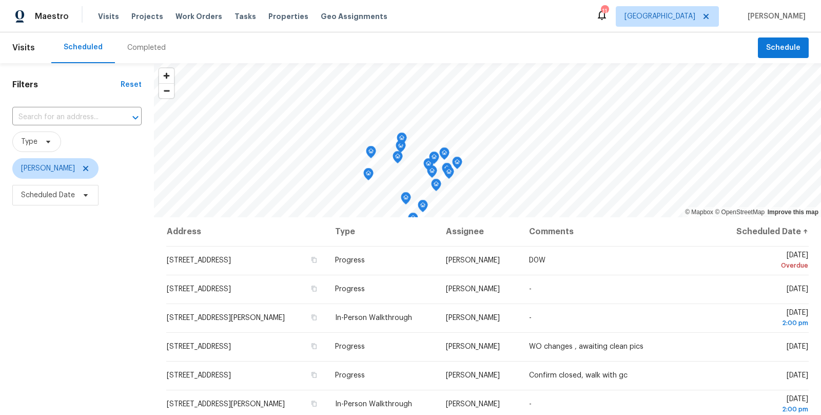
click at [368, 152] on icon "Map marker" at bounding box center [370, 152] width 9 height 12
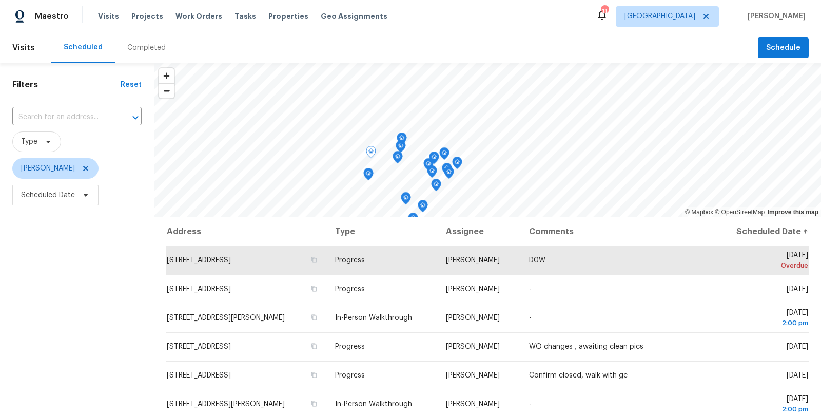
click at [400, 139] on icon "Map marker" at bounding box center [401, 138] width 3 height 3
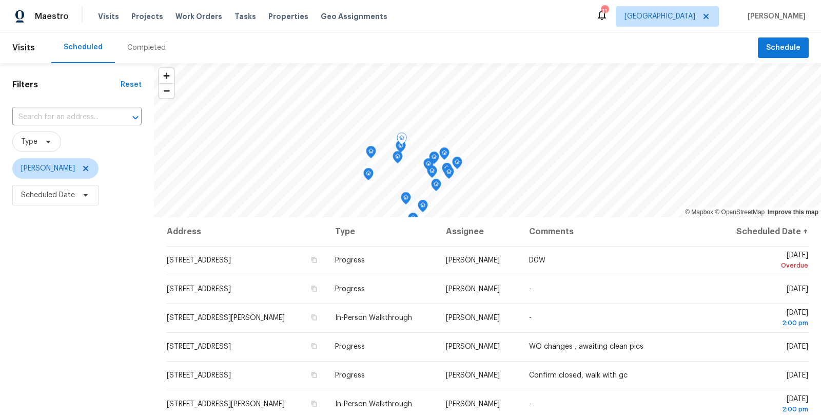
click at [367, 173] on icon "Map marker" at bounding box center [368, 173] width 3 height 3
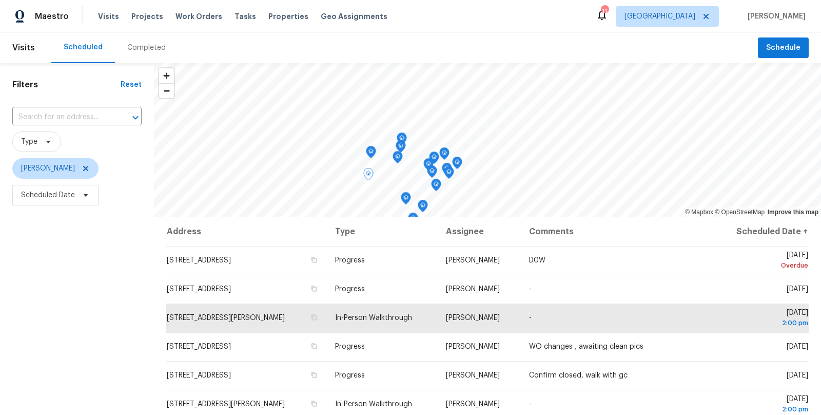
click at [375, 153] on icon "Map marker" at bounding box center [370, 152] width 9 height 12
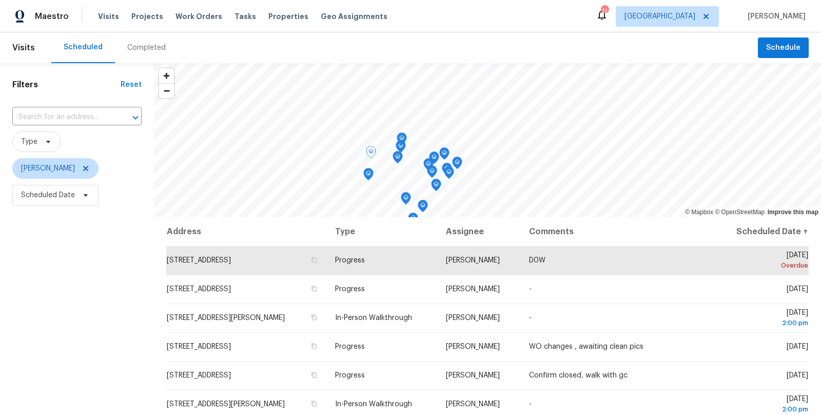
click at [366, 177] on icon "Map marker" at bounding box center [368, 174] width 9 height 12
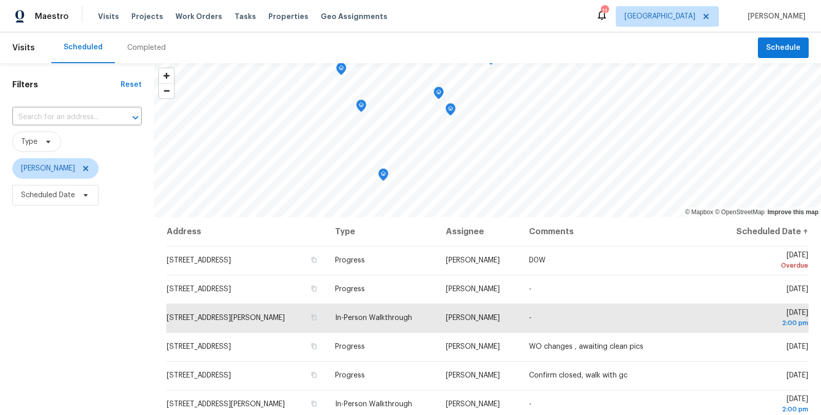
click at [382, 172] on icon "Map marker" at bounding box center [383, 172] width 5 height 3
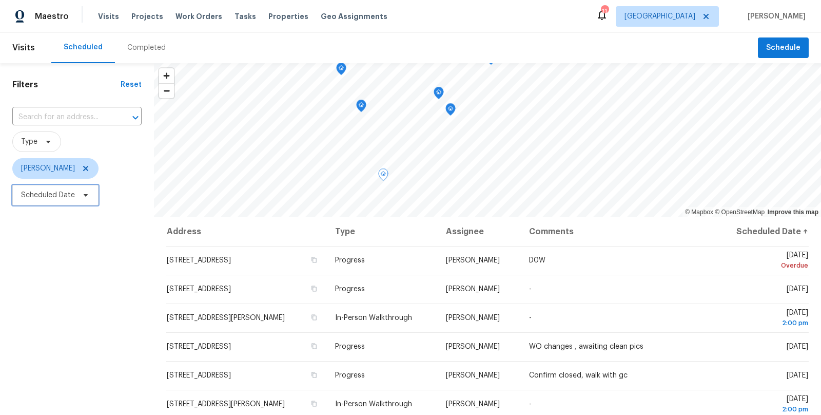
click at [92, 200] on span "Scheduled Date" at bounding box center [55, 195] width 86 height 21
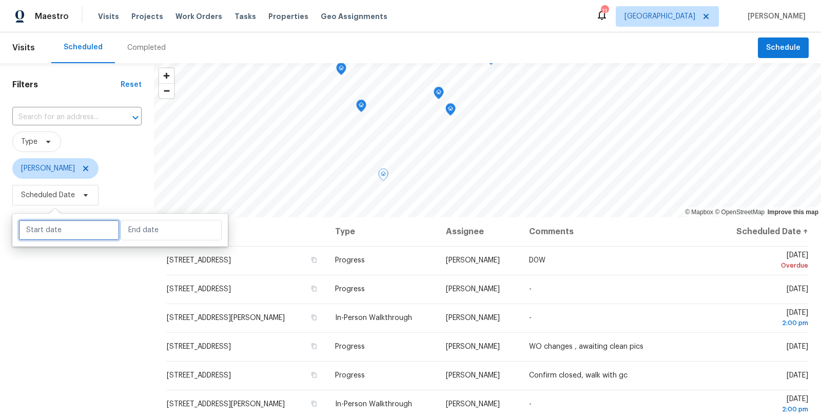
click at [52, 232] on input "text" at bounding box center [68, 230] width 101 height 21
select select "7"
select select "2025"
select select "8"
select select "2025"
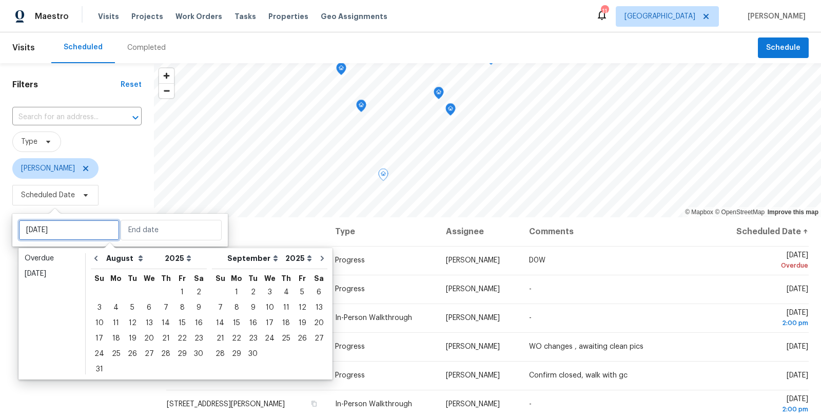
type input "Mon, Aug 04"
type input "Wed, Aug 13"
click at [118, 304] on div "4" at bounding box center [116, 307] width 16 height 14
type input "Mon, Aug 04"
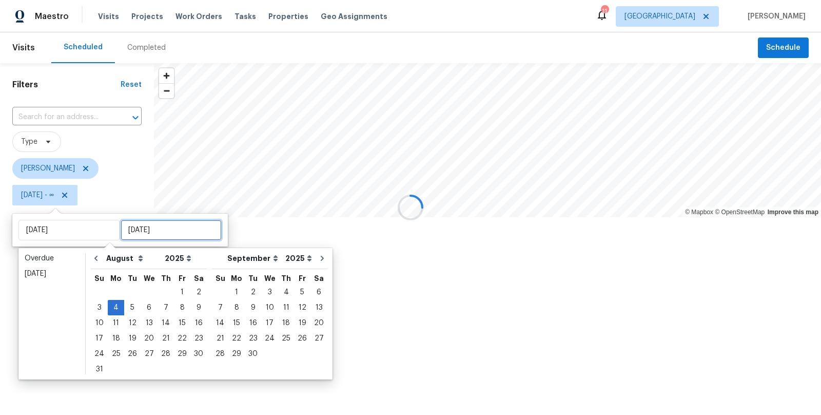
type input "Wed, Aug 06"
type input "Fri, Aug 01"
type input "Mon, Aug 04"
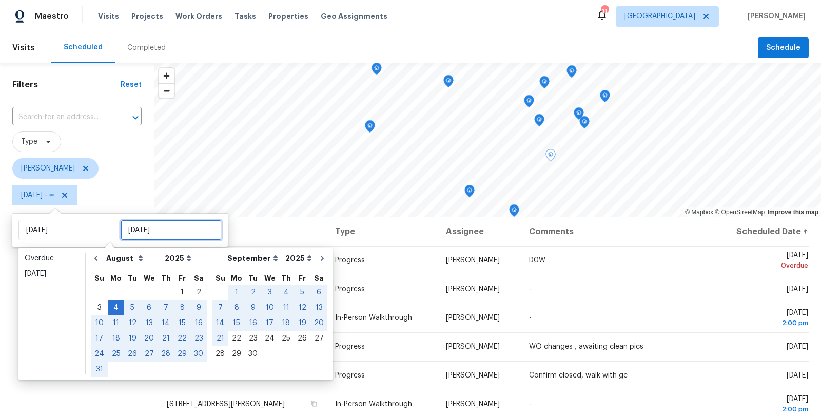
type input "Mon, Sep 01"
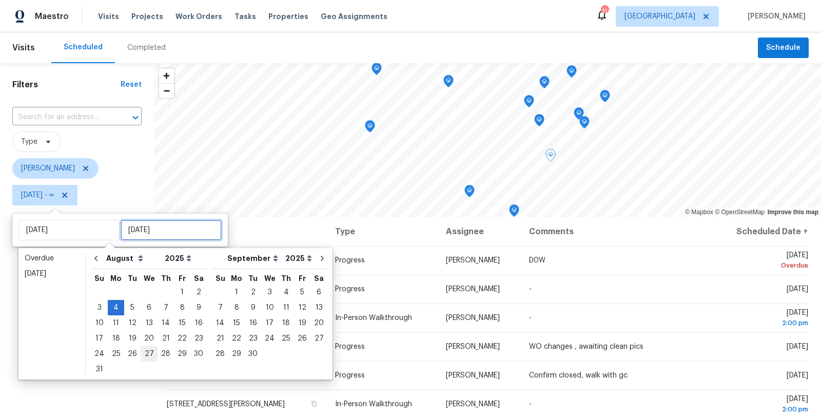
type input "Wed, Aug 27"
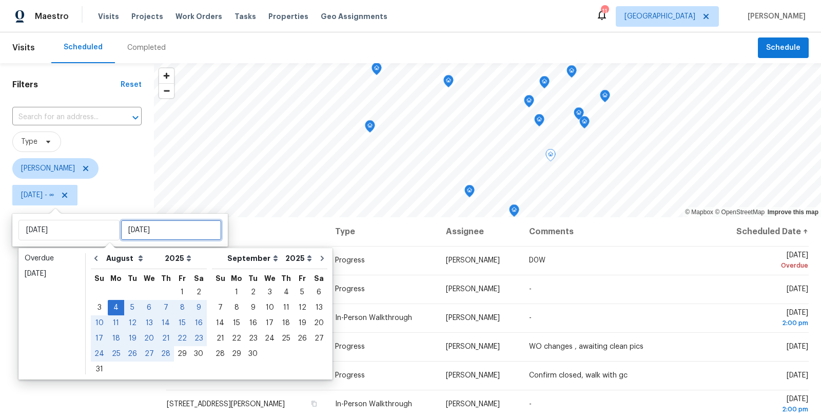
type input "Thu, Aug 28"
type input "Sun, Aug 31"
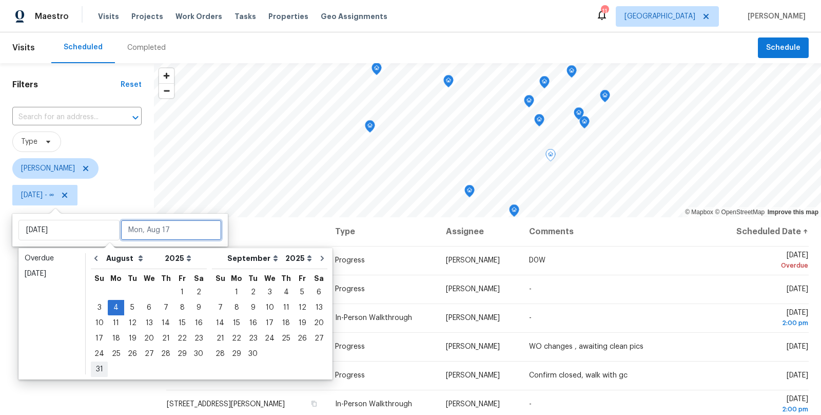
type input "Sun, Aug 31"
type input "Fri, Aug 08"
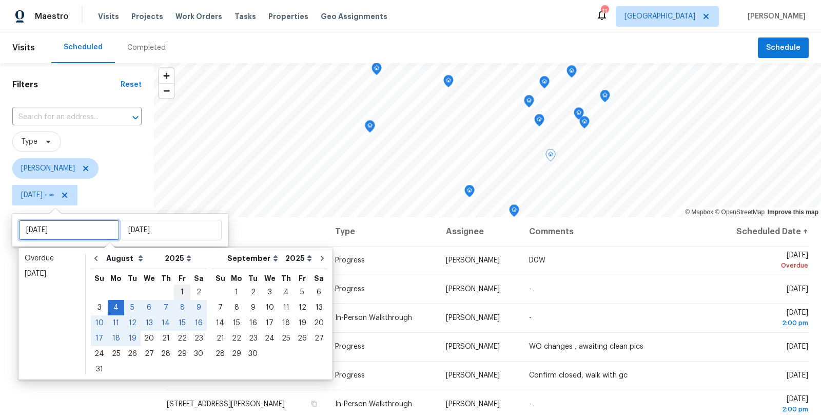
type input "Fri, Aug 01"
type input "Mon, Aug 04"
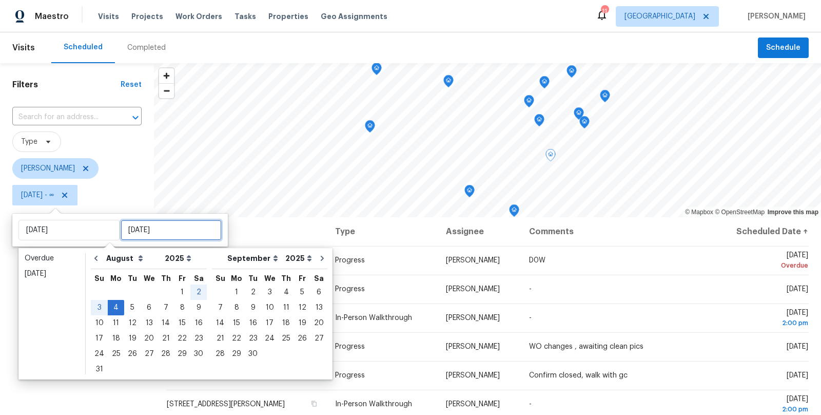
type input "Mon, Aug 04"
type input "Sat, Aug 16"
type input "Sun, Sep 14"
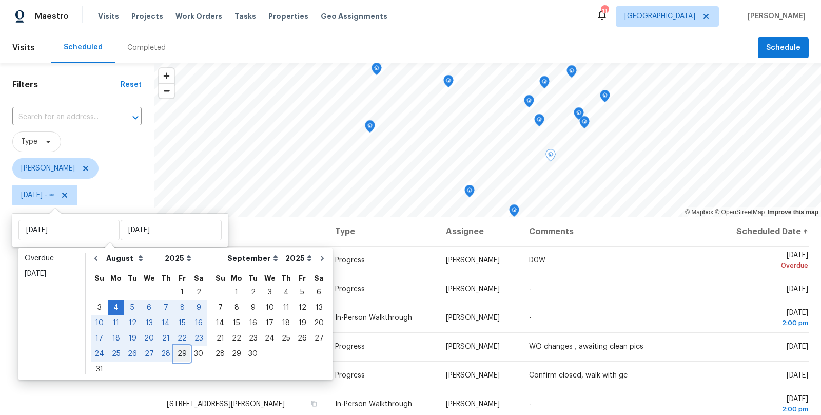
click at [181, 354] on div "29" at bounding box center [182, 353] width 16 height 14
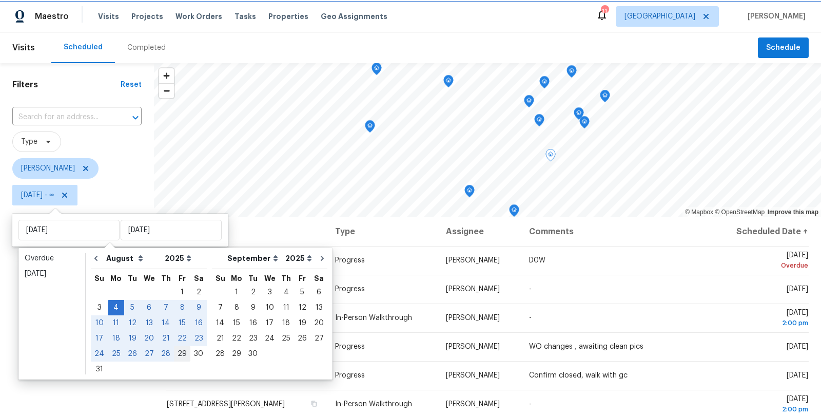
type input "Fri, Aug 29"
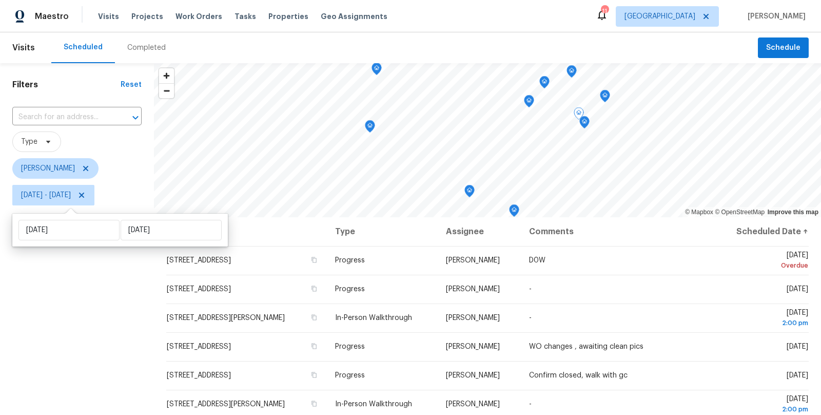
click at [85, 354] on div "Filters Reset ​ Type Matt Kohler Mon, Aug 04 - Fri, Aug 29" at bounding box center [77, 305] width 154 height 485
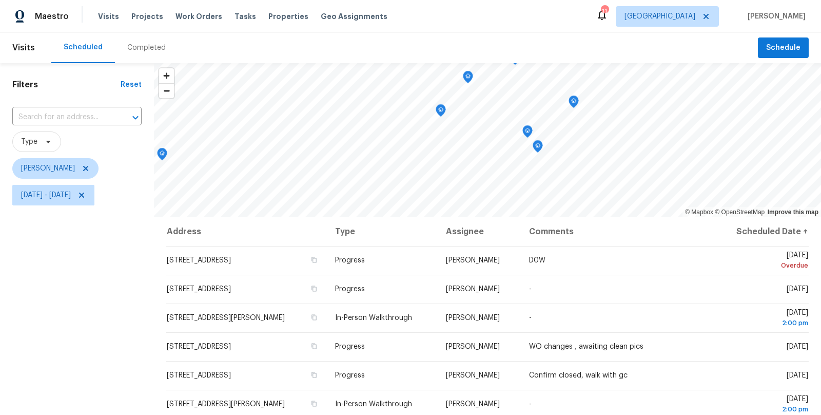
click at [537, 146] on icon "Map marker" at bounding box center [537, 147] width 1 height 2
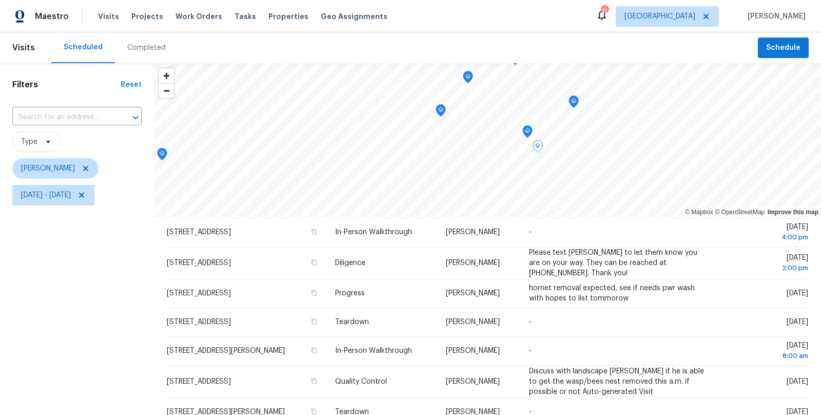
click at [573, 103] on icon "Map marker" at bounding box center [573, 102] width 9 height 12
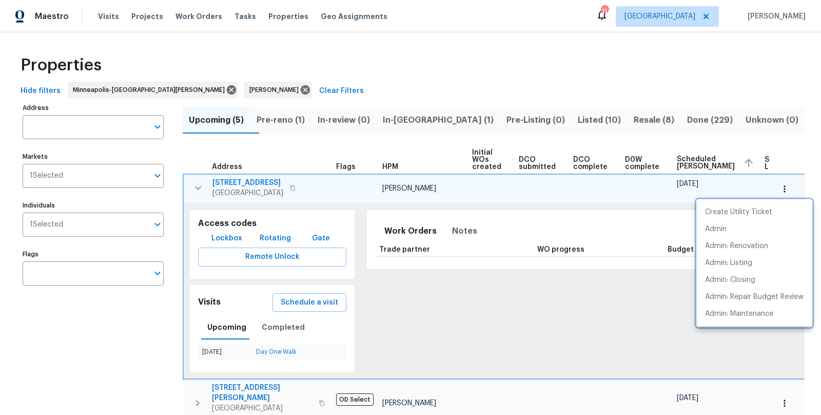
scroll to position [0, 55]
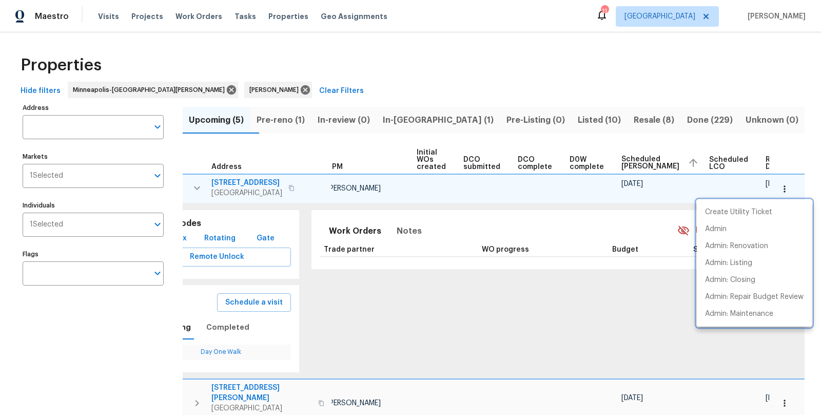
click at [114, 330] on div at bounding box center [410, 207] width 821 height 415
